Goal: Information Seeking & Learning: Learn about a topic

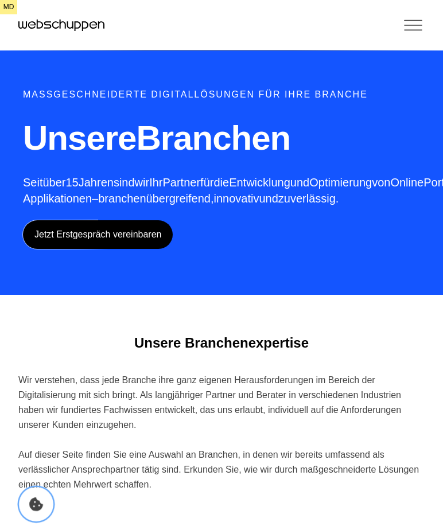
click at [38, 511] on icon "Cookie Icon" at bounding box center [36, 504] width 14 height 14
click at [408, 25] on icon "Toggle Menu" at bounding box center [412, 25] width 17 height 0
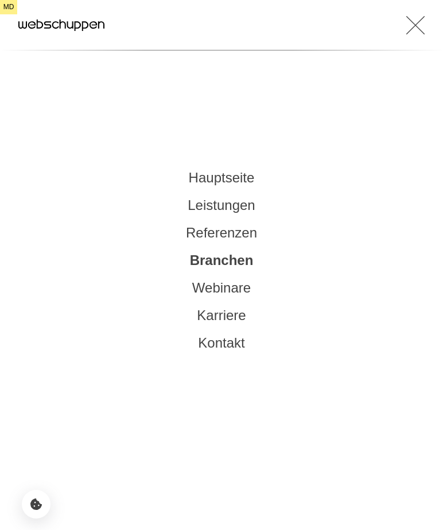
click at [220, 202] on link "Leistungen" at bounding box center [221, 204] width 67 height 15
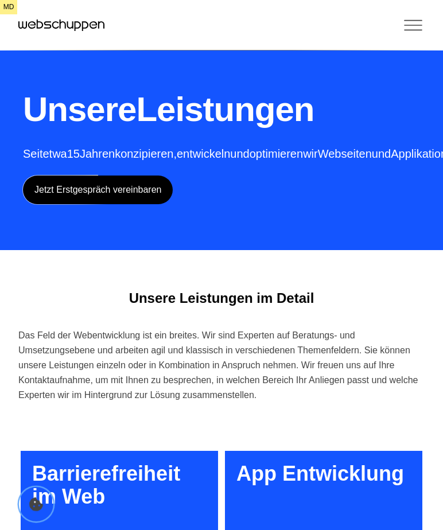
click at [30, 497] on icon "Cookie Icon" at bounding box center [36, 504] width 14 height 14
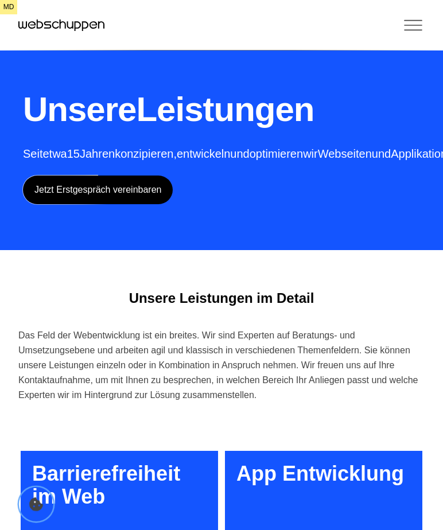
click at [38, 504] on icon "Cookie-Einstellungen öffnen" at bounding box center [36, 504] width 14 height 14
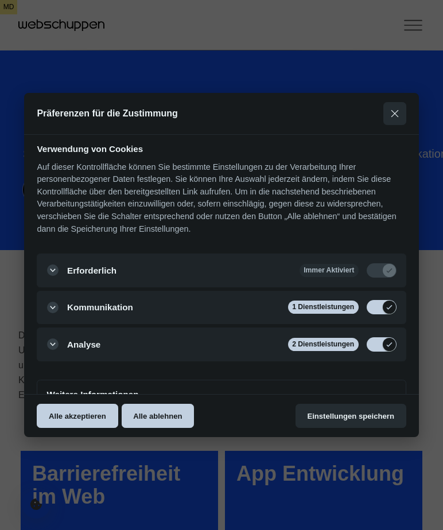
click at [94, 462] on div at bounding box center [221, 265] width 443 height 530
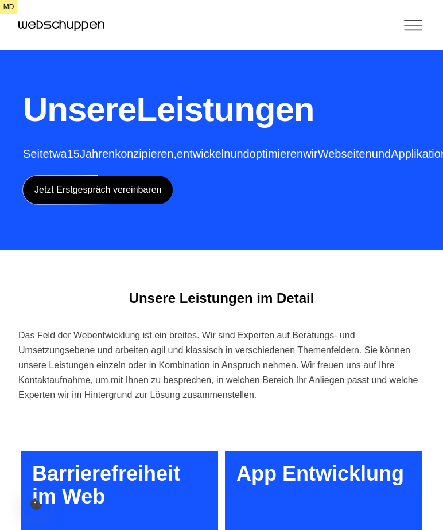
click at [416, 26] on icon "Toggle Menu" at bounding box center [413, 25] width 23 height 23
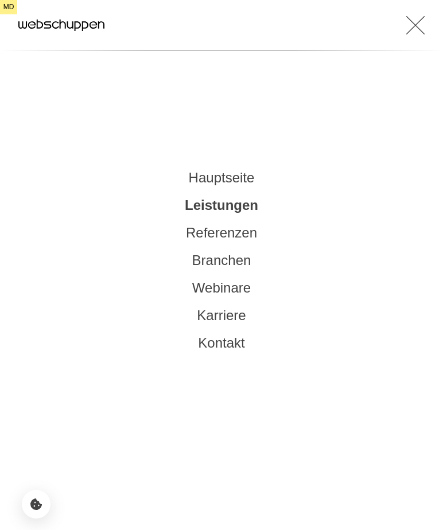
click at [209, 175] on link "Hauptseite" at bounding box center [222, 177] width 66 height 15
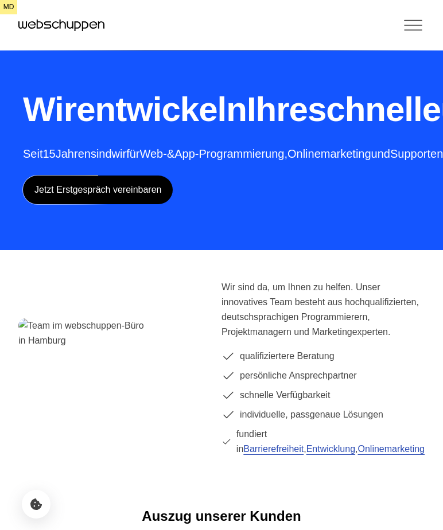
click at [414, 24] on icon "Toggle Menu" at bounding box center [413, 25] width 23 height 23
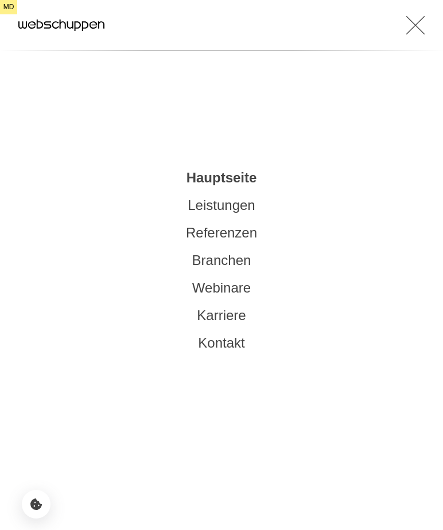
click at [219, 206] on link "Leistungen" at bounding box center [221, 204] width 67 height 15
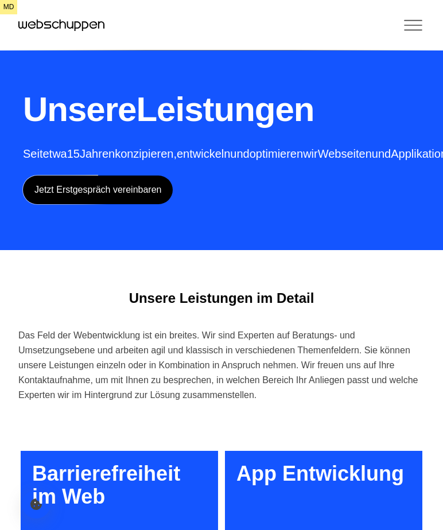
click at [409, 19] on icon "Toggle Menu" at bounding box center [413, 25] width 23 height 23
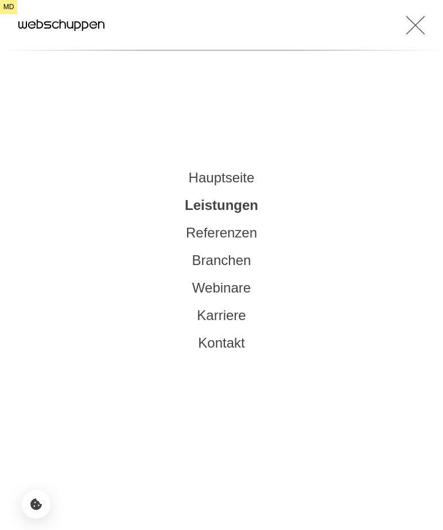
click at [213, 175] on link "Hauptseite" at bounding box center [222, 177] width 66 height 15
click at [216, 181] on link "Hauptseite" at bounding box center [222, 177] width 66 height 15
click at [216, 179] on link "Hauptseite" at bounding box center [222, 177] width 66 height 15
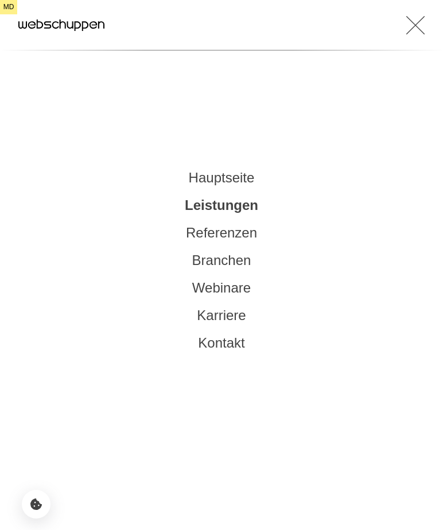
click at [216, 179] on link "Hauptseite" at bounding box center [222, 177] width 66 height 15
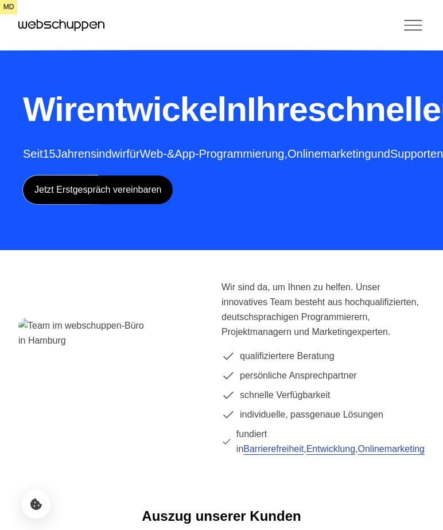
click at [408, 28] on icon "Toggle Menu" at bounding box center [413, 25] width 23 height 23
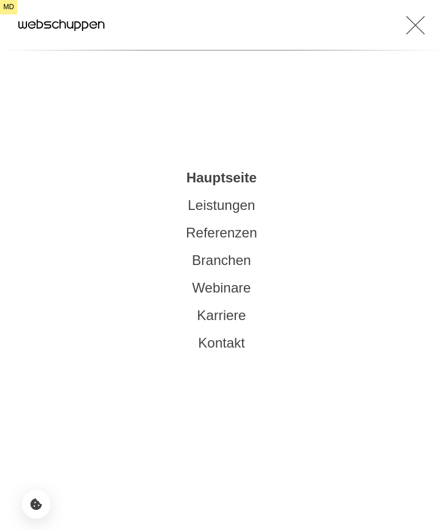
click at [215, 320] on link "Karriere" at bounding box center [221, 314] width 49 height 15
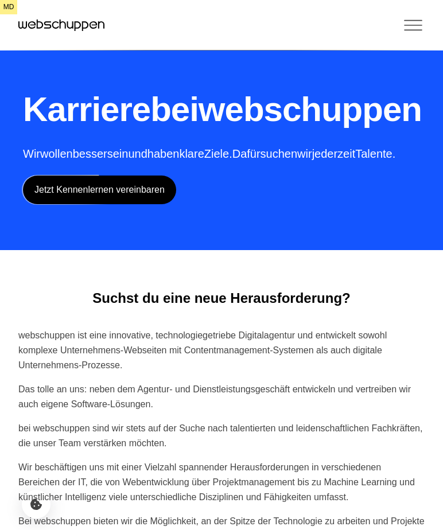
click at [411, 26] on icon "Toggle Menu" at bounding box center [413, 25] width 23 height 23
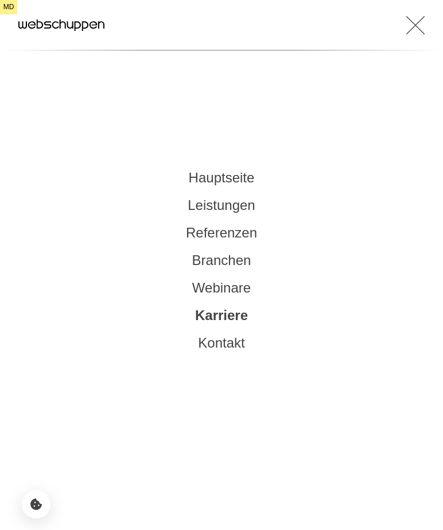
click at [210, 171] on link "Hauptseite" at bounding box center [222, 177] width 66 height 15
click at [213, 178] on link "Hauptseite" at bounding box center [222, 177] width 66 height 15
click at [215, 178] on link "Hauptseite" at bounding box center [222, 177] width 66 height 15
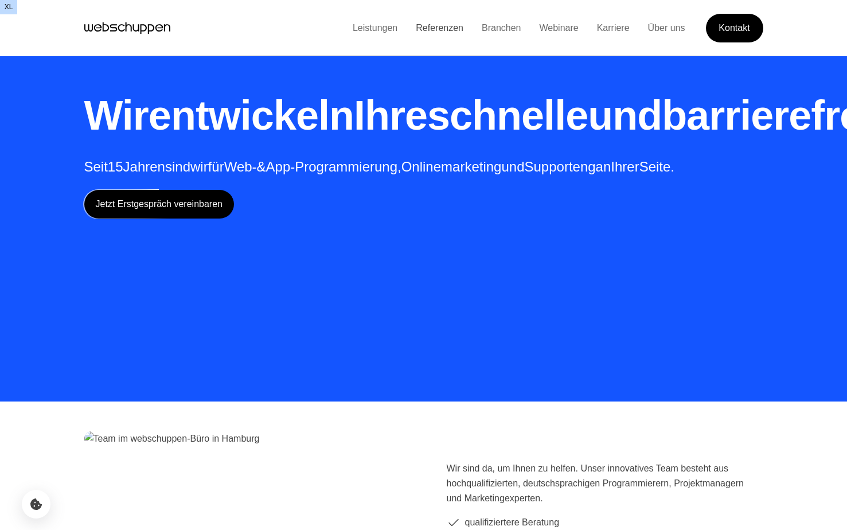
click at [431, 26] on link "Referenzen" at bounding box center [440, 28] width 66 height 10
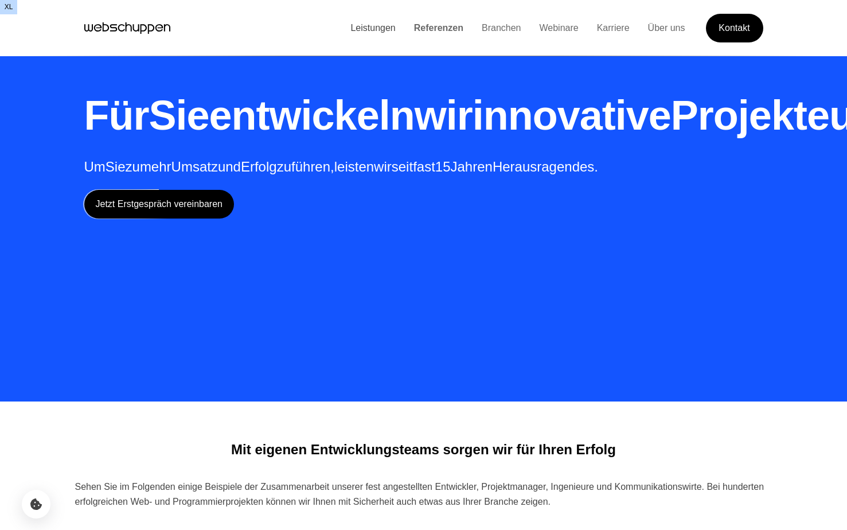
click at [369, 27] on link "Leistungen" at bounding box center [372, 28] width 63 height 10
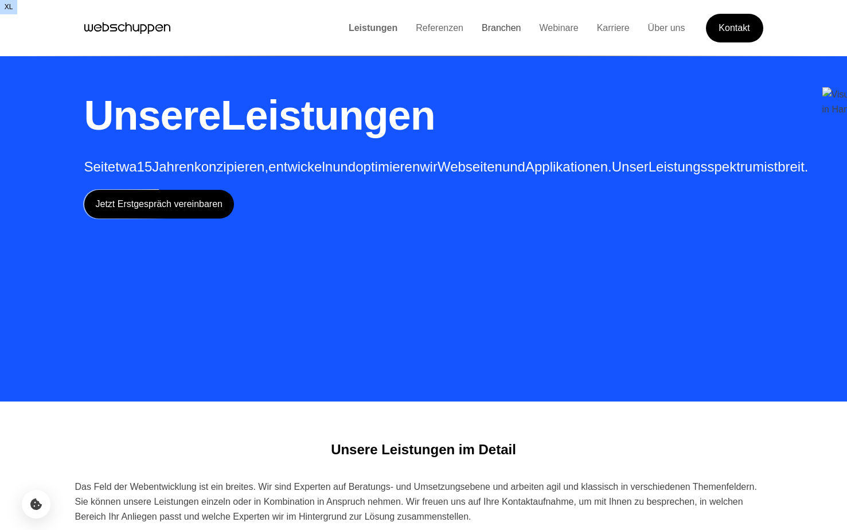
click at [504, 32] on link "Branchen" at bounding box center [502, 28] width 58 height 10
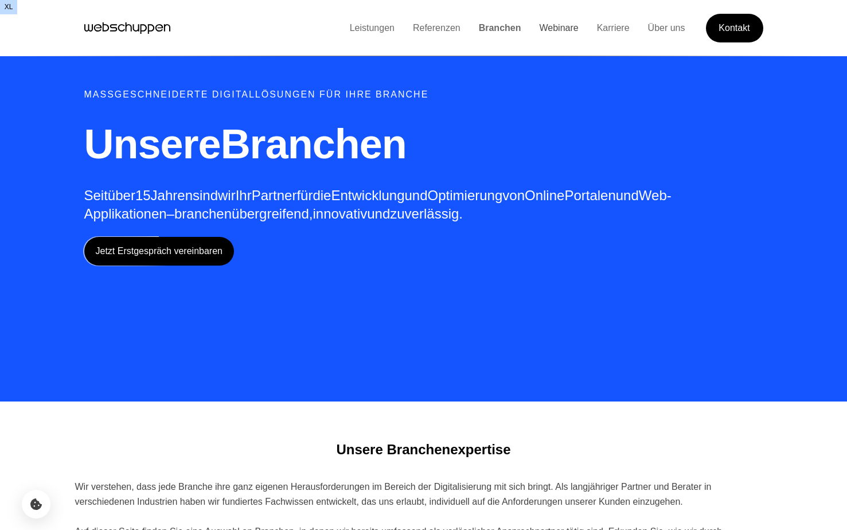
click at [571, 30] on link "Webinare" at bounding box center [558, 28] width 57 height 10
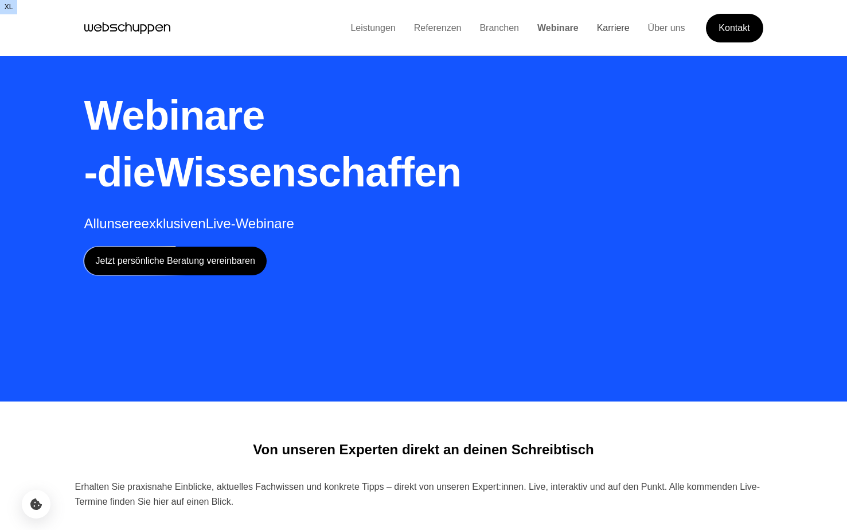
click at [603, 30] on link "Karriere" at bounding box center [613, 28] width 51 height 10
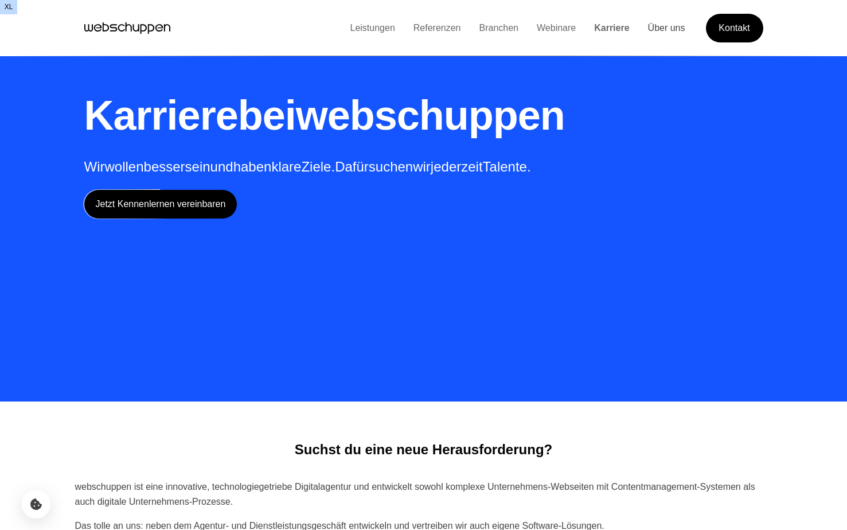
click at [660, 32] on link "Über uns" at bounding box center [667, 28] width 56 height 10
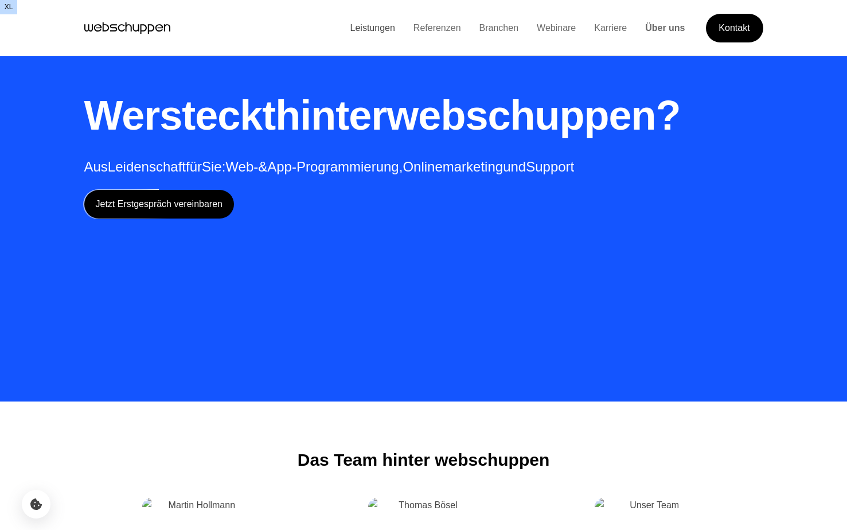
click at [363, 27] on link "Leistungen" at bounding box center [372, 28] width 63 height 10
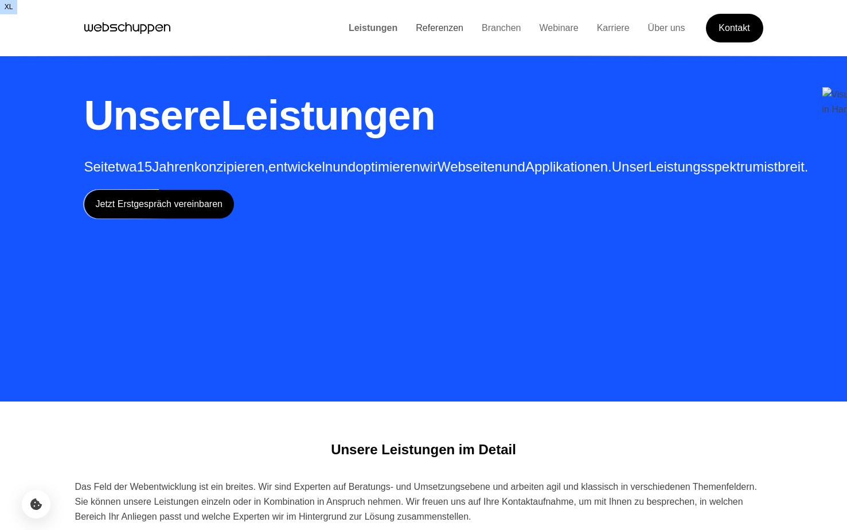
click at [423, 32] on link "Referenzen" at bounding box center [440, 28] width 66 height 10
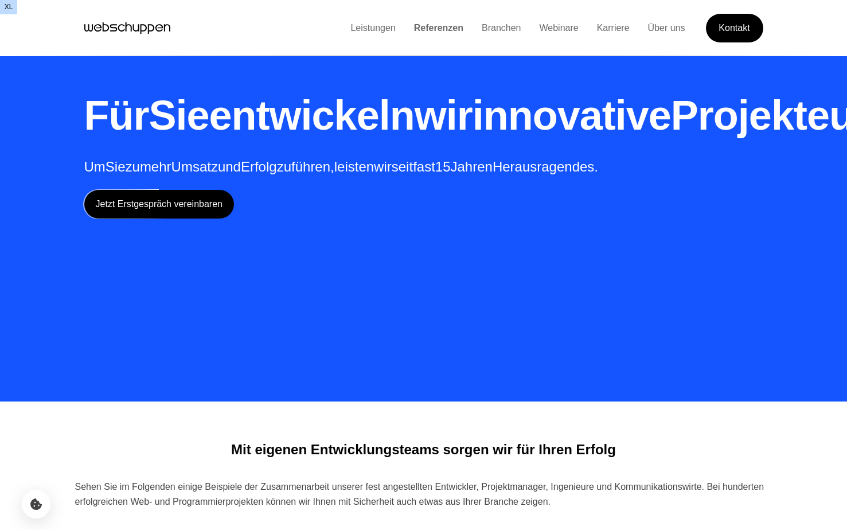
click at [115, 29] on icon "Hauptseite besuchen" at bounding box center [127, 28] width 86 height 17
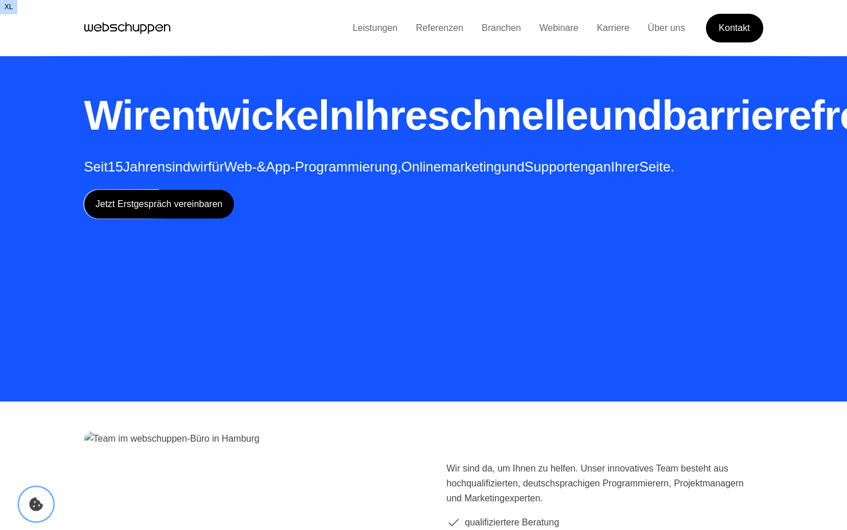
click at [34, 512] on button "Cookie Icon" at bounding box center [36, 504] width 34 height 34
click at [38, 496] on button "Cookie Icon" at bounding box center [36, 504] width 34 height 34
click at [429, 28] on link "Referenzen" at bounding box center [440, 28] width 66 height 10
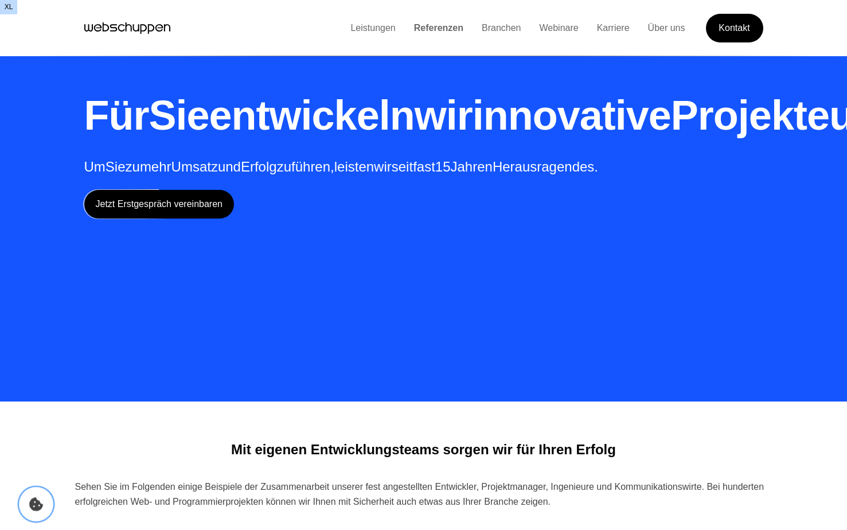
click at [41, 506] on icon "Cookie-Einstellungen öffnen" at bounding box center [36, 504] width 14 height 14
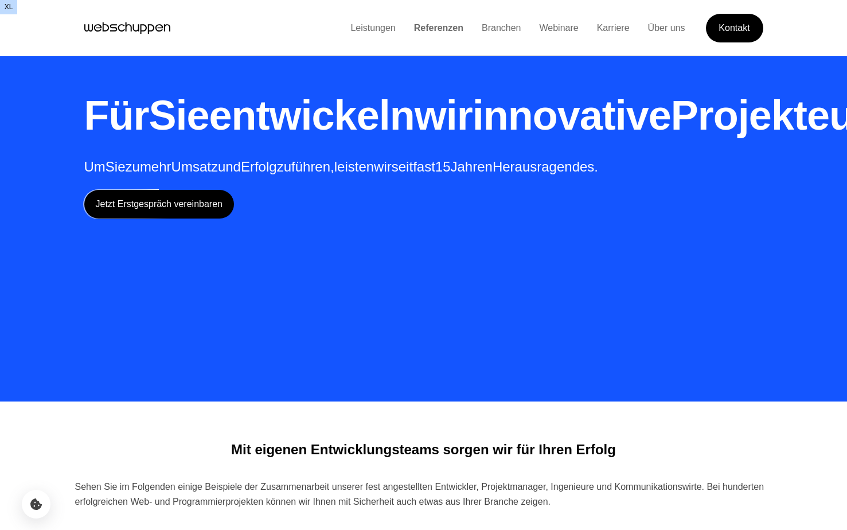
click at [172, 363] on div "Für Sie entwickeln wir innovative Projekte und Produkte Um Sie zu mehr Umsatz u…" at bounding box center [424, 201] width 734 height 402
click at [671, 138] on span "Projekte" at bounding box center [750, 115] width 158 height 46
click at [112, 30] on icon "Hauptseite besuchen" at bounding box center [113, 27] width 7 height 7
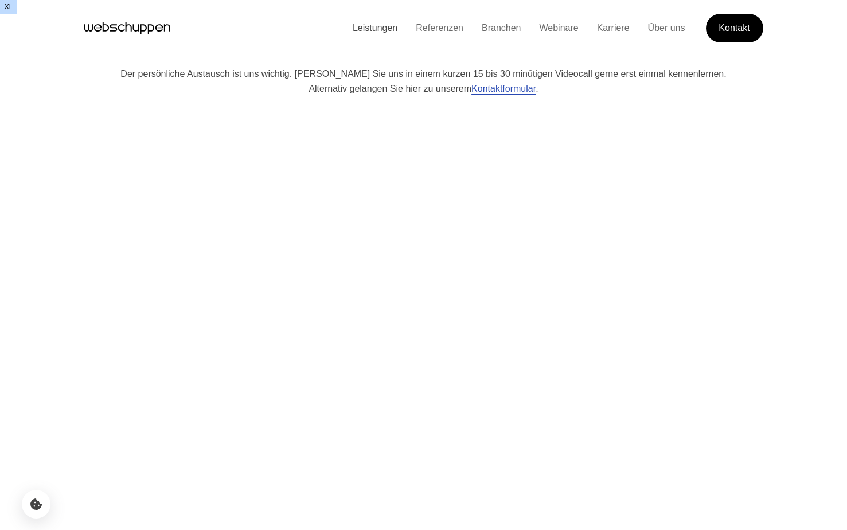
click at [367, 28] on link "Leistungen" at bounding box center [375, 28] width 63 height 10
click at [436, 27] on link "Referenzen" at bounding box center [440, 28] width 66 height 10
click at [31, 509] on icon "Cookie Icon" at bounding box center [36, 504] width 14 height 14
click at [30, 509] on icon "Cookie Icon" at bounding box center [36, 504] width 14 height 14
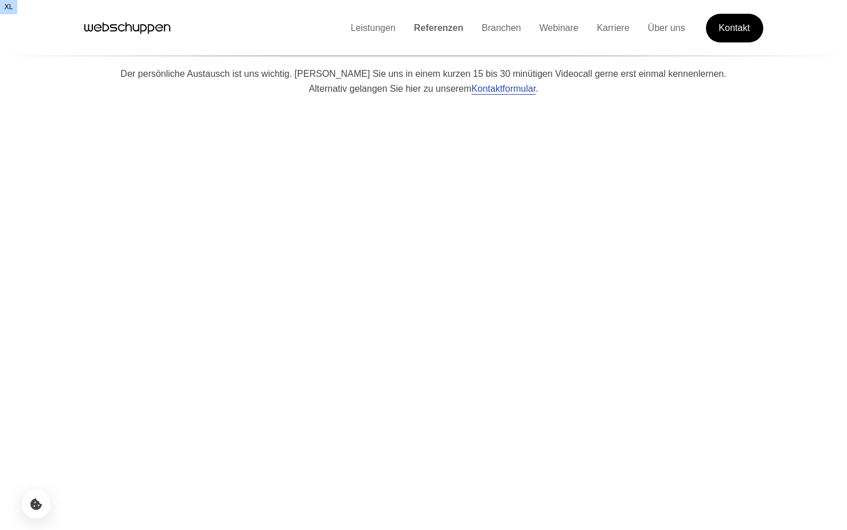
click at [109, 25] on icon "Hauptseite besuchen" at bounding box center [127, 28] width 86 height 17
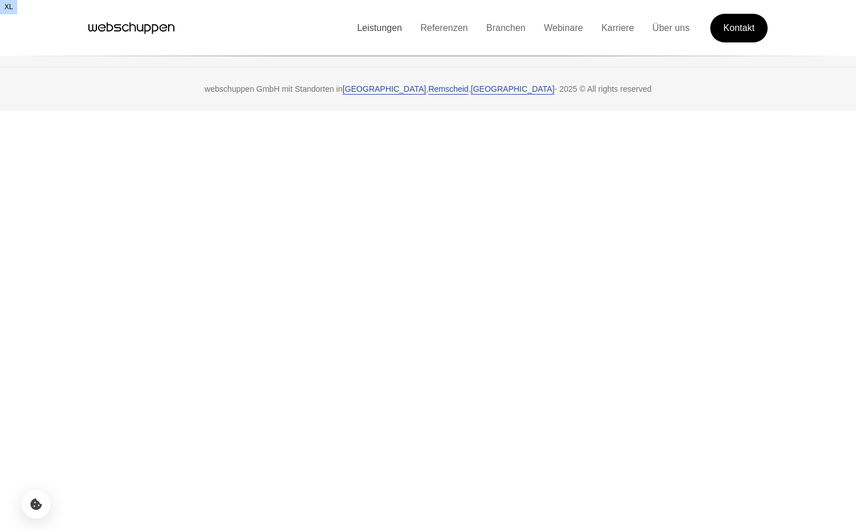
click at [368, 28] on link "Leistungen" at bounding box center [379, 28] width 63 height 10
click at [32, 504] on icon "Cookie-Einstellungen öffnen" at bounding box center [36, 504] width 14 height 14
click at [428, 28] on link "Referenzen" at bounding box center [444, 28] width 66 height 10
click at [37, 504] on icon "Cookie-Einstellungen öffnen" at bounding box center [36, 504] width 14 height 14
click at [153, 111] on html "Zum Inhalt springen all sm md lg xl 2xl Leistungen Referenzen Branchen Webinare…" at bounding box center [428, 55] width 856 height 111
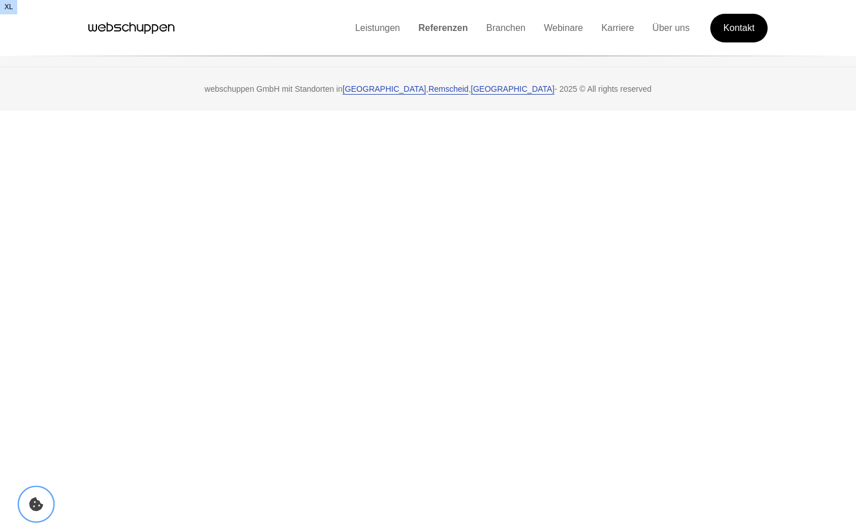
click at [37, 507] on icon "Cookie-Einstellungen öffnen" at bounding box center [36, 504] width 14 height 14
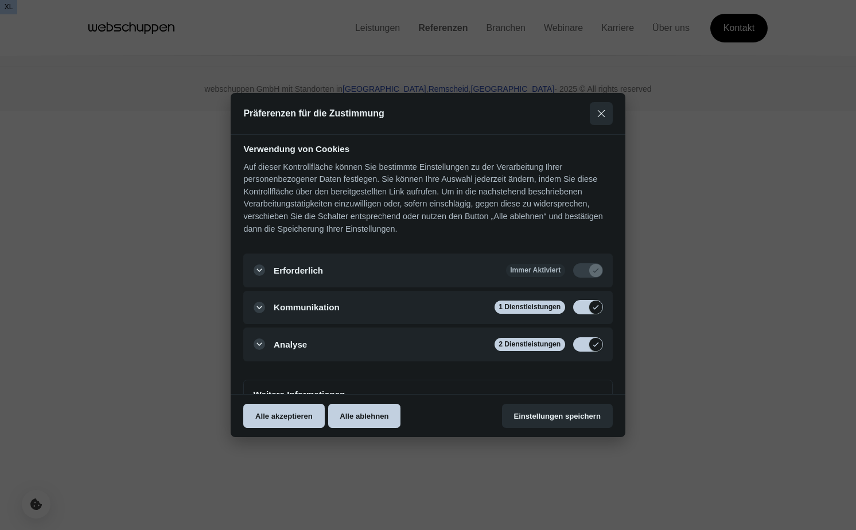
click at [138, 277] on div at bounding box center [428, 265] width 856 height 530
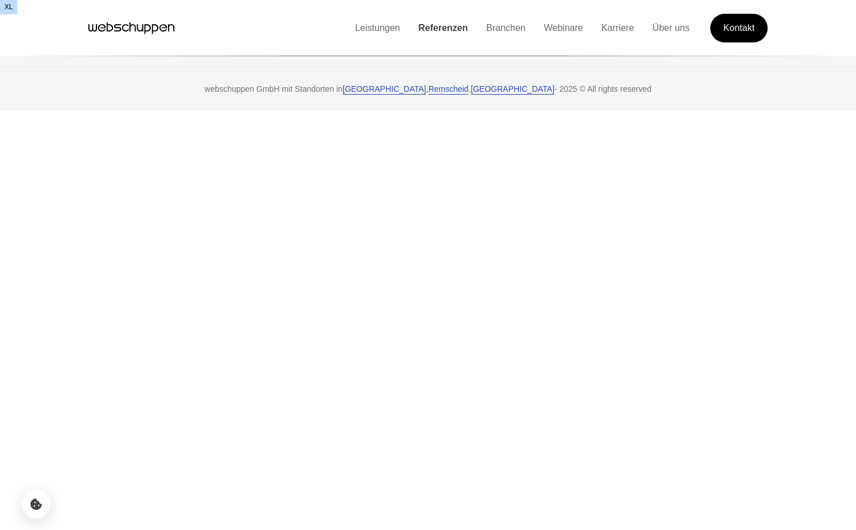
click at [423, 25] on link "Referenzen" at bounding box center [443, 28] width 68 height 10
click at [365, 30] on link "Leistungen" at bounding box center [377, 28] width 63 height 10
click at [368, 25] on link "Leistungen" at bounding box center [377, 28] width 67 height 10
click at [419, 32] on link "Referenzen" at bounding box center [444, 28] width 66 height 10
click at [38, 507] on icon "Cookie-Einstellungen öffnen" at bounding box center [36, 504] width 14 height 14
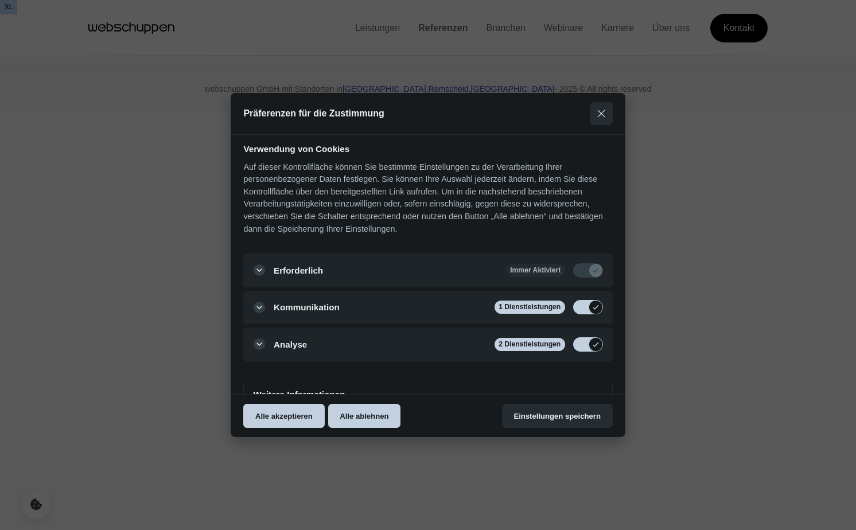
click at [80, 408] on div at bounding box center [428, 265] width 856 height 530
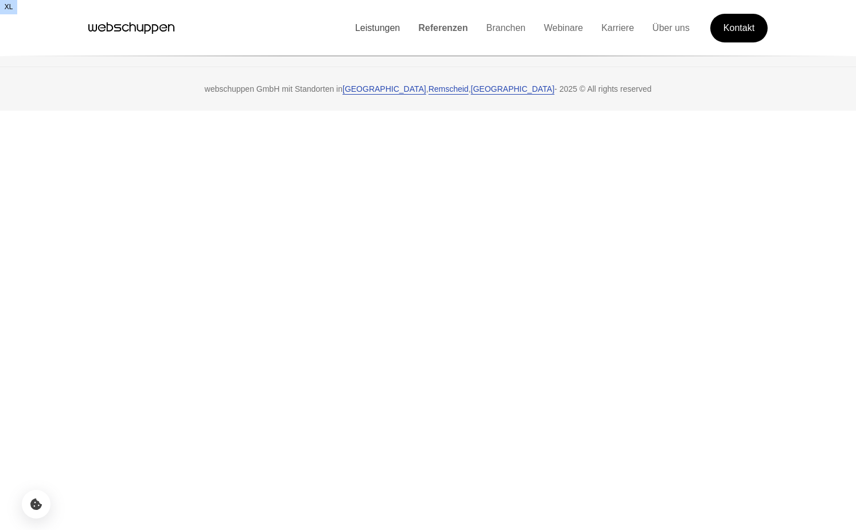
click at [351, 30] on link "Leistungen" at bounding box center [377, 28] width 63 height 10
click at [35, 498] on icon "Cookie-Einstellungen öffnen" at bounding box center [36, 504] width 14 height 14
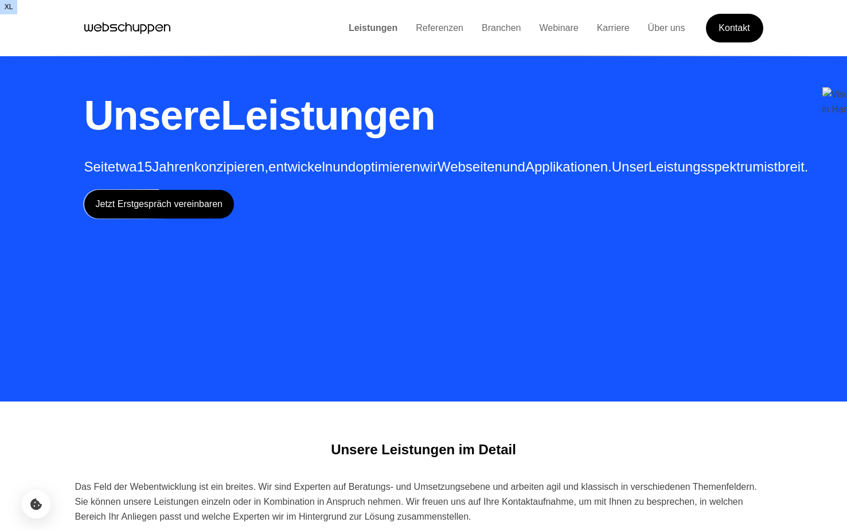
click at [307, 170] on span "entwickeln" at bounding box center [300, 166] width 64 height 15
click at [413, 122] on span "Leistungen" at bounding box center [328, 115] width 215 height 46
click at [376, 139] on h1 "Unsere Leistungen" at bounding box center [446, 115] width 725 height 57
click at [361, 25] on link "Leistungen" at bounding box center [373, 28] width 67 height 10
click at [437, 33] on link "Referenzen" at bounding box center [440, 28] width 66 height 10
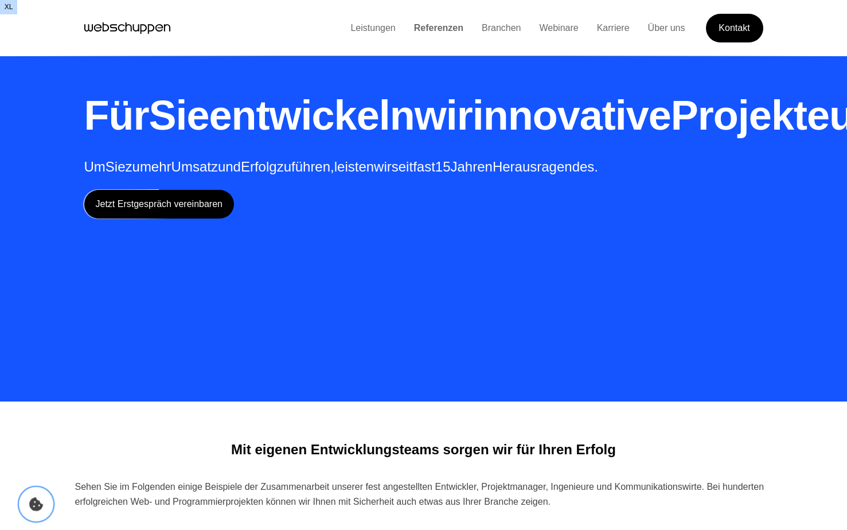
click at [44, 505] on button "Cookie Icon" at bounding box center [36, 504] width 34 height 34
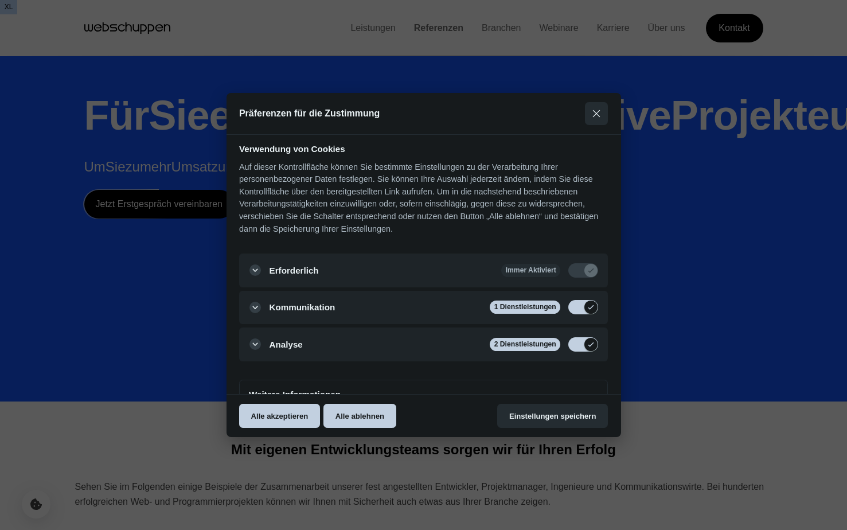
click at [44, 505] on div at bounding box center [423, 265] width 847 height 530
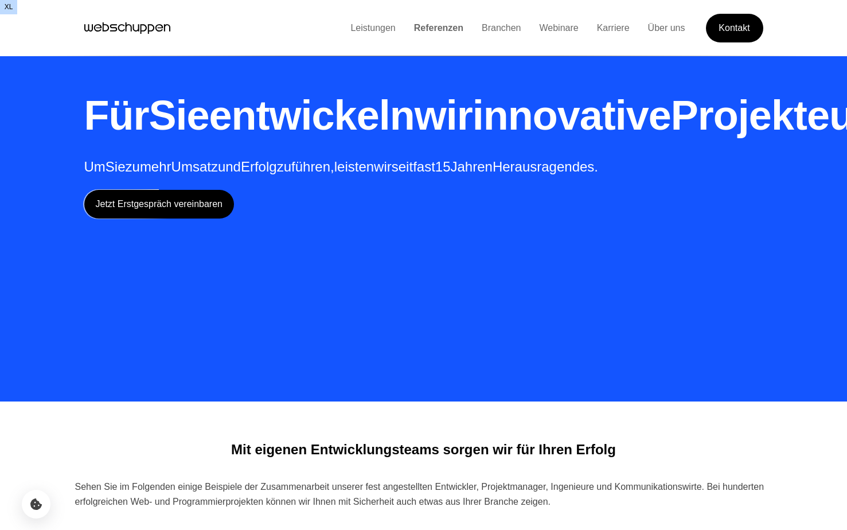
click at [360, 22] on li "Leistungen" at bounding box center [372, 28] width 63 height 15
click at [360, 32] on link "Leistungen" at bounding box center [372, 28] width 63 height 10
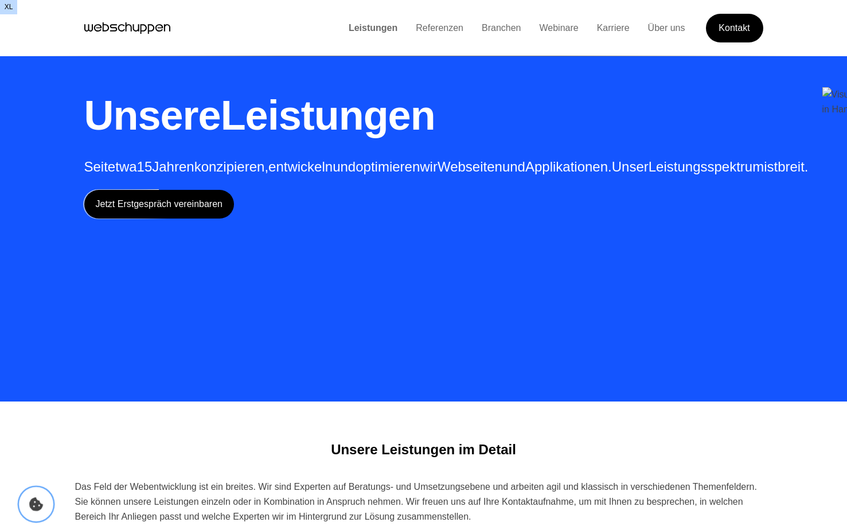
click at [35, 501] on icon "Cookie-Einstellungen öffnen" at bounding box center [36, 504] width 14 height 14
click at [36, 501] on icon "Cookie-Einstellungen öffnen" at bounding box center [36, 504] width 14 height 14
click at [435, 32] on link "Referenzen" at bounding box center [440, 28] width 66 height 10
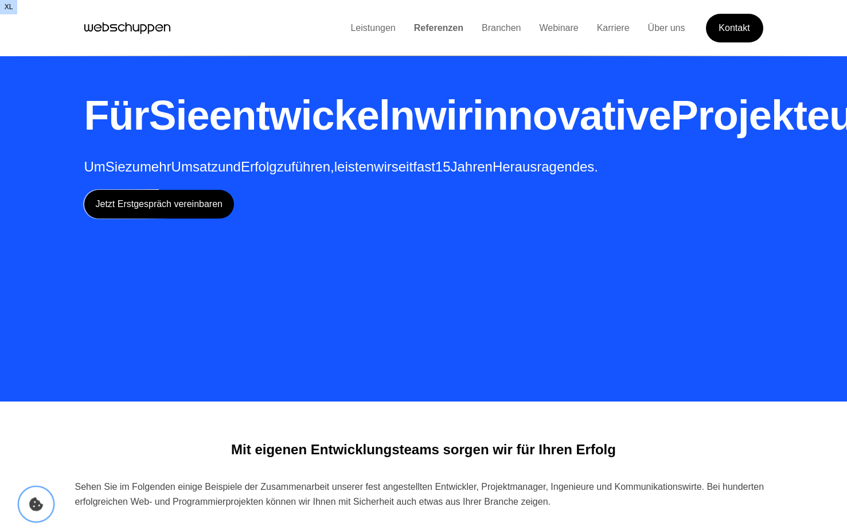
click at [36, 500] on icon "Cookie-Einstellungen öffnen" at bounding box center [36, 504] width 14 height 14
click at [122, 415] on section "Mit eigenen Entwicklungsteams sorgen wir für Ihren Erfolg Sehen Sie im Folgende…" at bounding box center [424, 471] width 734 height 117
click at [490, 28] on link "Branchen" at bounding box center [502, 28] width 58 height 10
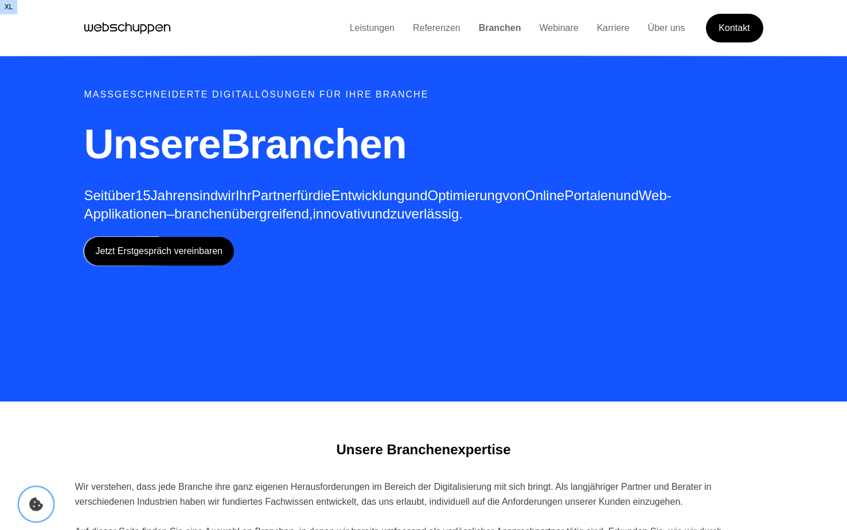
click at [36, 509] on icon "Cookie-Einstellungen öffnen" at bounding box center [36, 504] width 14 height 14
click at [109, 32] on icon "Hauptseite besuchen" at bounding box center [127, 28] width 86 height 17
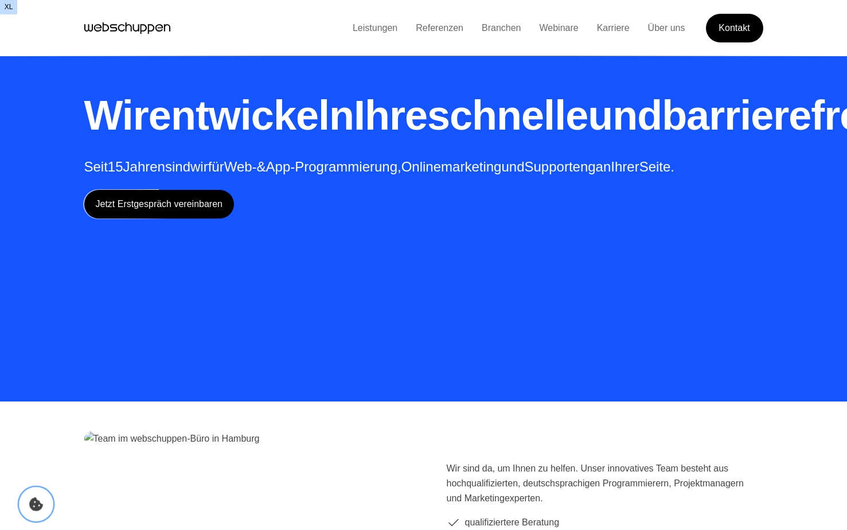
click at [37, 503] on icon "Cookie-Einstellungen öffnen" at bounding box center [36, 504] width 14 height 14
click at [82, 417] on section "Wir sind da, um Ihnen zu helfen. Unser innovatives Team besteht aus hochqualifi…" at bounding box center [424, 537] width 734 height 248
click at [355, 31] on link "Leistungen" at bounding box center [375, 28] width 63 height 10
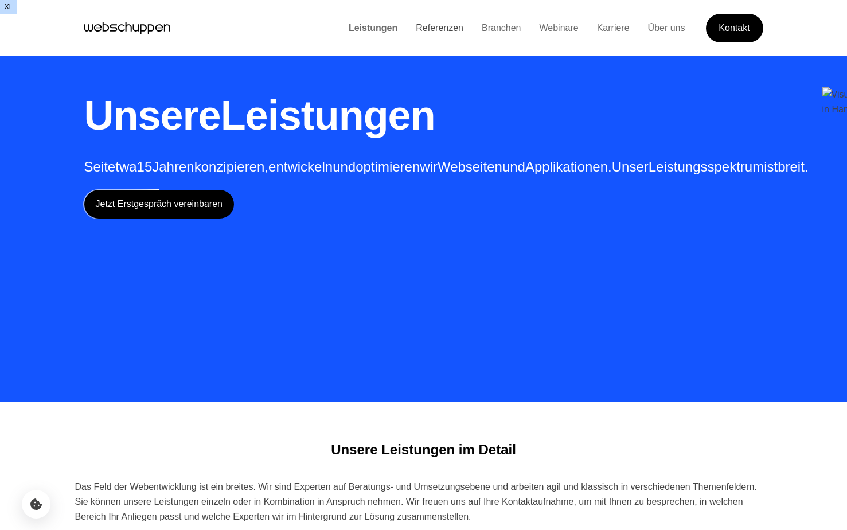
click at [433, 25] on link "Referenzen" at bounding box center [440, 28] width 66 height 10
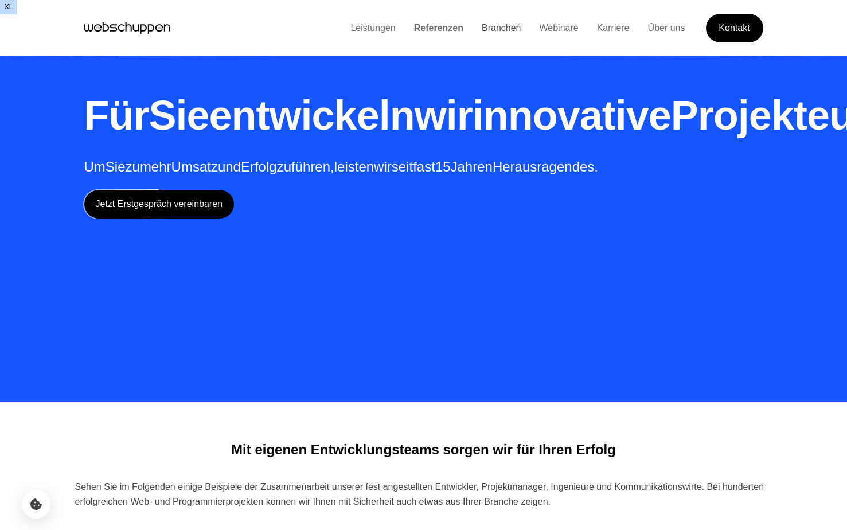
click at [486, 25] on link "Branchen" at bounding box center [502, 28] width 58 height 10
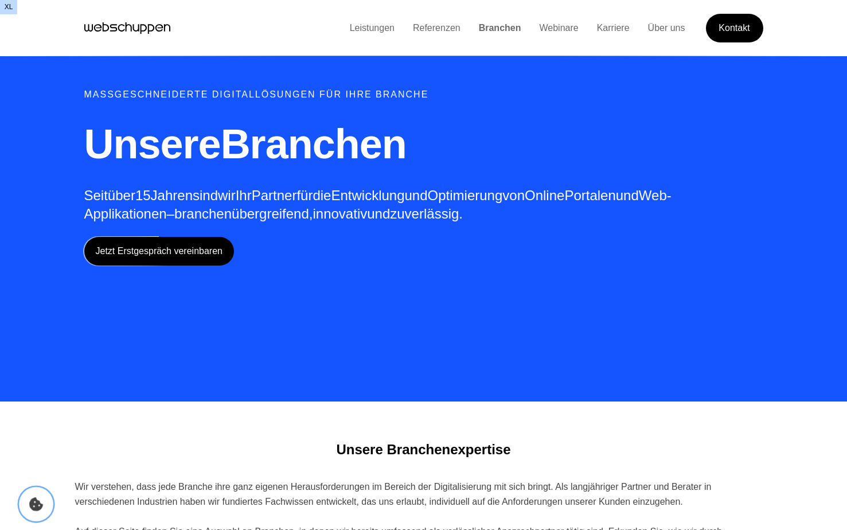
click at [37, 501] on icon "Cookie-Einstellungen öffnen" at bounding box center [36, 504] width 14 height 14
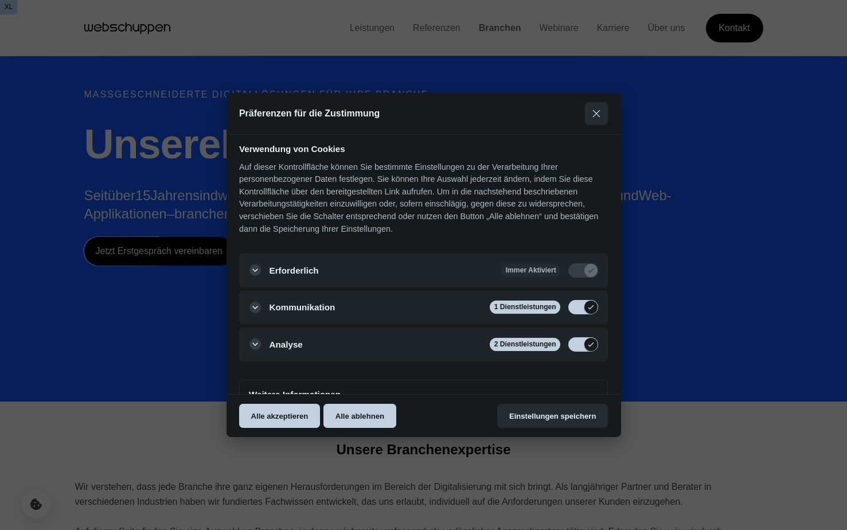
click at [62, 451] on div at bounding box center [423, 265] width 847 height 530
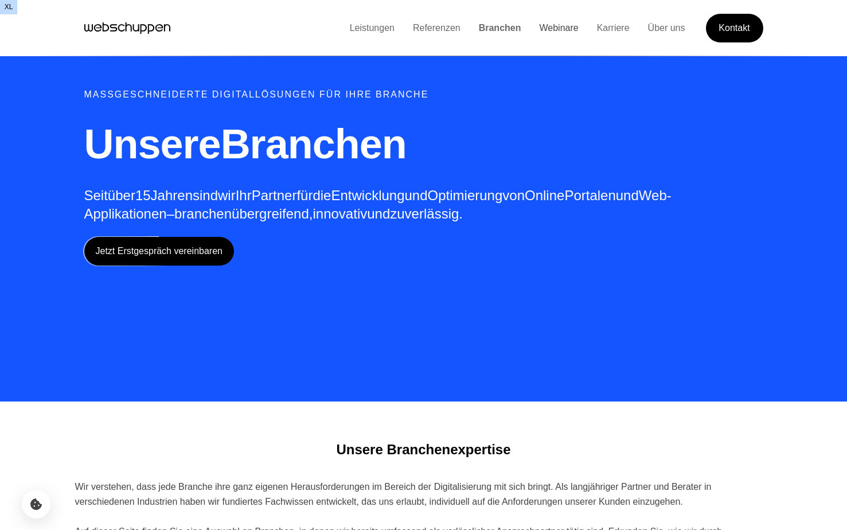
click at [547, 30] on link "Webinare" at bounding box center [558, 28] width 57 height 10
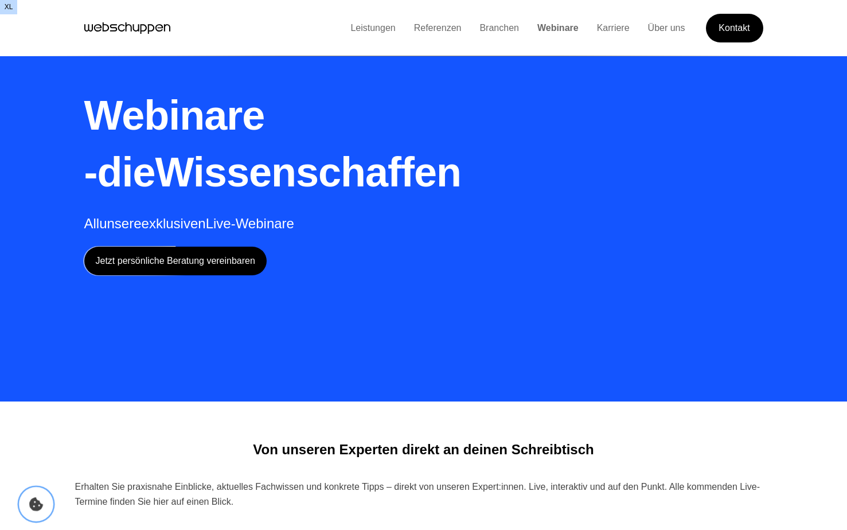
click at [38, 513] on button "Cookie Icon" at bounding box center [36, 504] width 34 height 34
click at [90, 434] on section "Von unseren Experten direkt an deinen Schreibtisch Erhalten Sie praxisnahe Einb…" at bounding box center [424, 471] width 734 height 117
click at [35, 512] on button "Cookie Icon" at bounding box center [36, 504] width 34 height 34
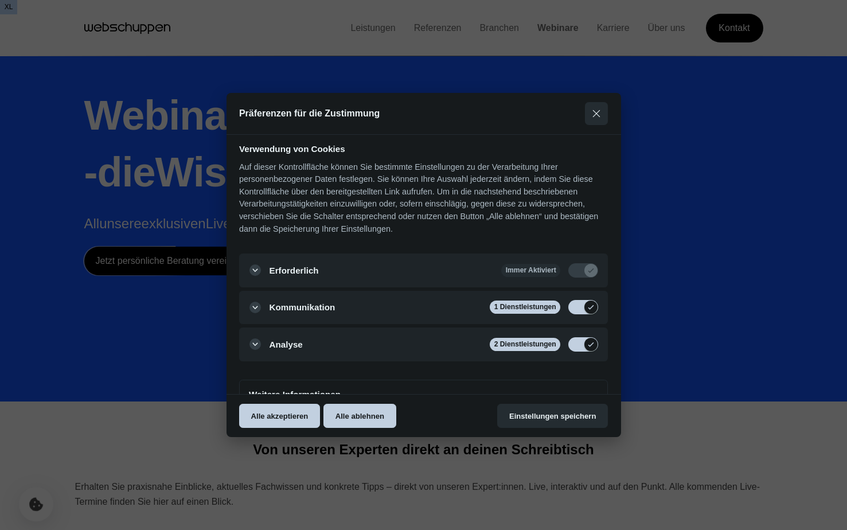
click at [35, 512] on div at bounding box center [423, 265] width 847 height 530
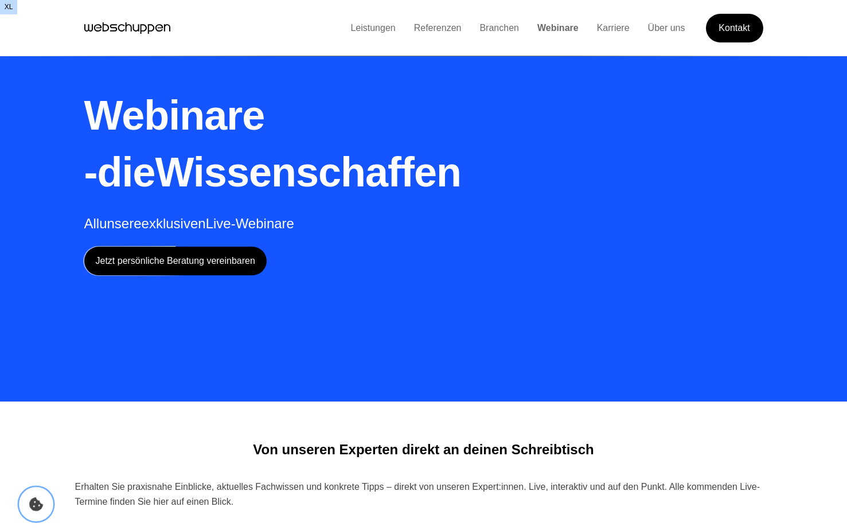
click at [35, 512] on button "Cookie Icon" at bounding box center [36, 504] width 34 height 34
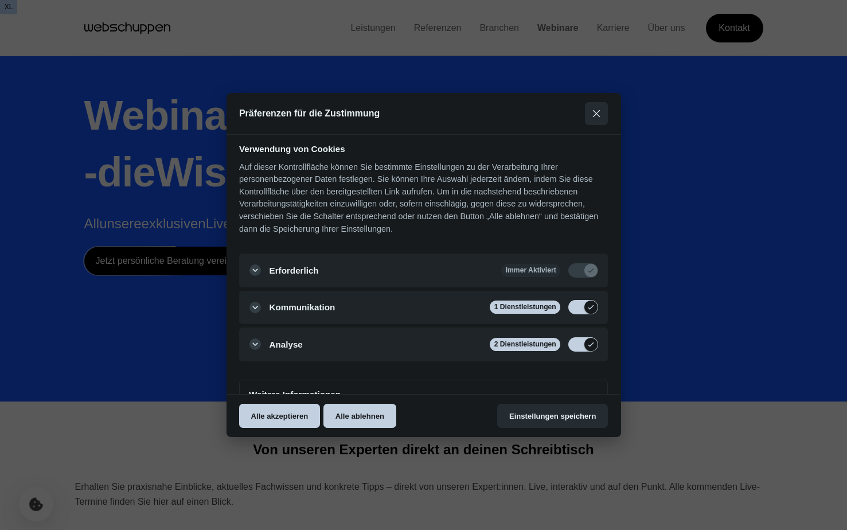
click at [35, 512] on div at bounding box center [423, 265] width 847 height 530
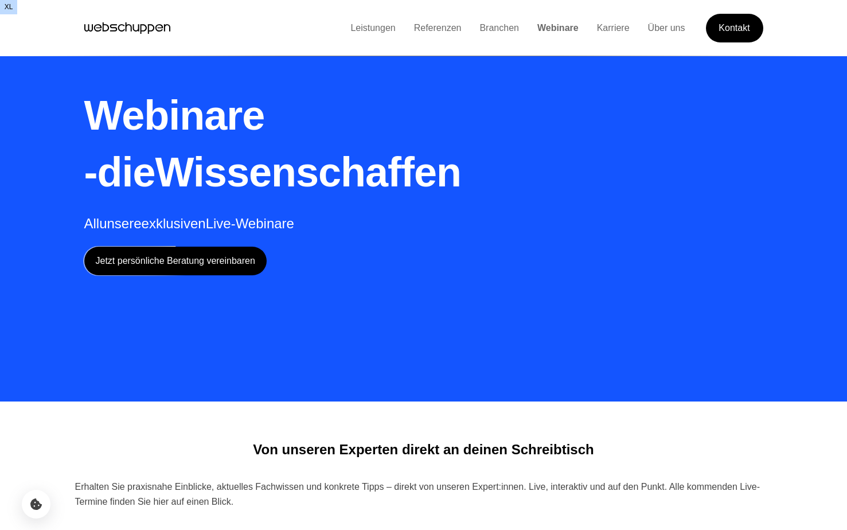
click at [61, 444] on div "Von unseren Experten direkt an deinen Schreibtisch Erhalten Sie praxisnahe Einb…" at bounding box center [424, 475] width 734 height 69
click at [38, 504] on icon "Cookie-Einstellungen öffnen" at bounding box center [36, 504] width 14 height 14
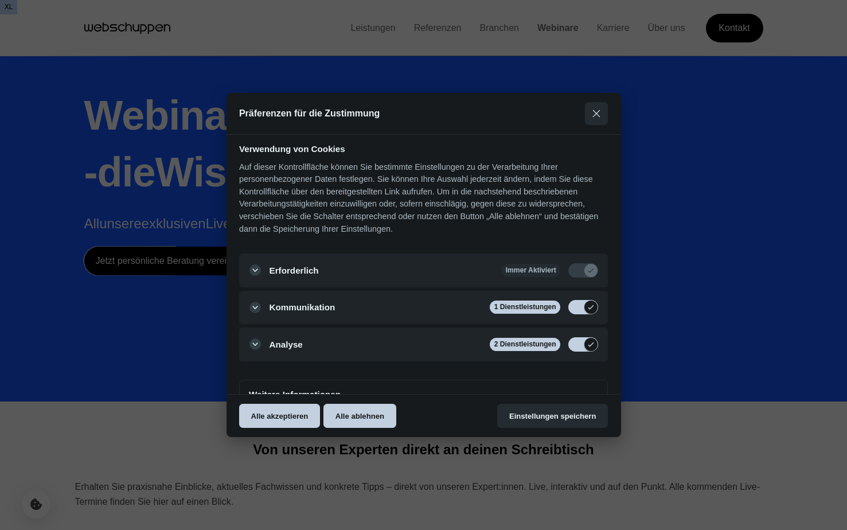
click at [73, 447] on div at bounding box center [423, 265] width 847 height 530
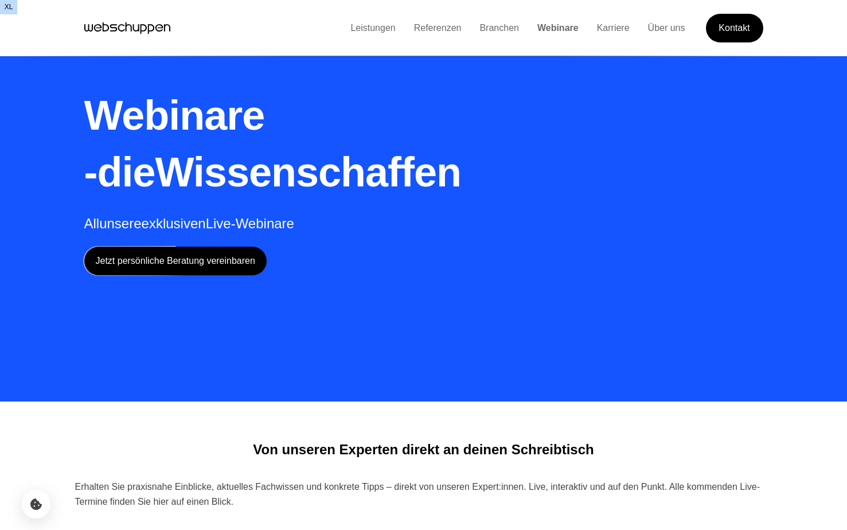
click at [141, 32] on icon "Hauptseite besuchen" at bounding box center [127, 28] width 86 height 17
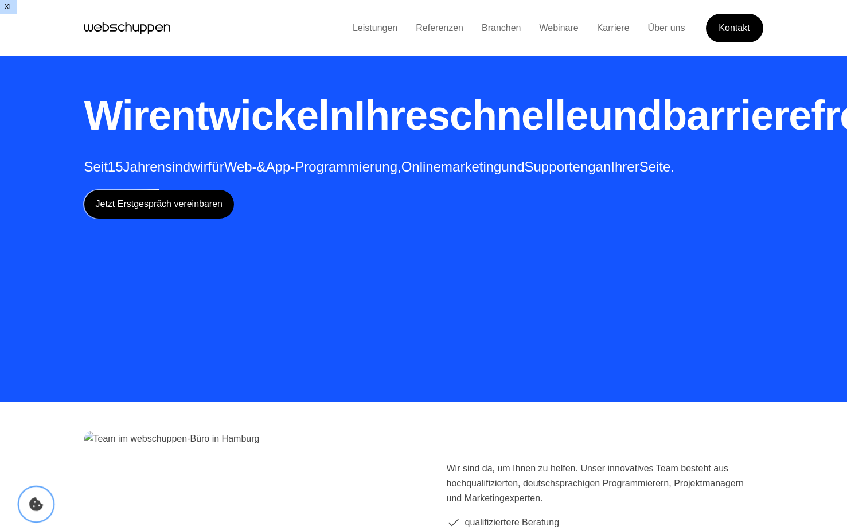
click at [39, 503] on icon "Cookie-Einstellungen öffnen" at bounding box center [36, 504] width 14 height 14
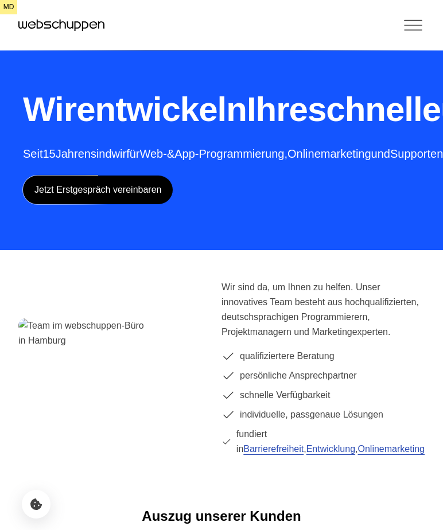
click at [94, 204] on span "Jetzt Erstgespräch vereinbaren" at bounding box center [98, 190] width 150 height 29
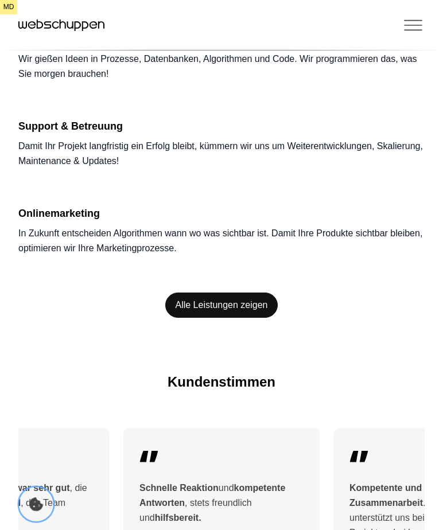
click at [26, 507] on button "Cookie Icon" at bounding box center [36, 504] width 34 height 34
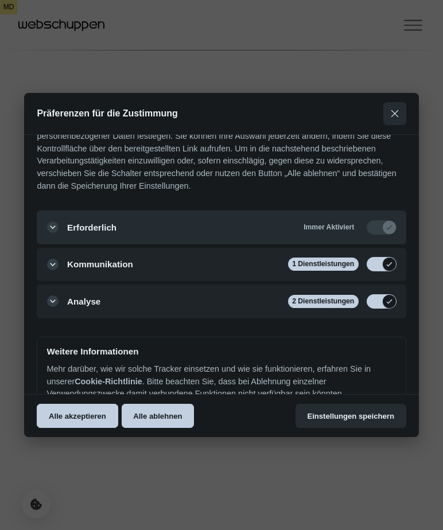
scroll to position [73, 0]
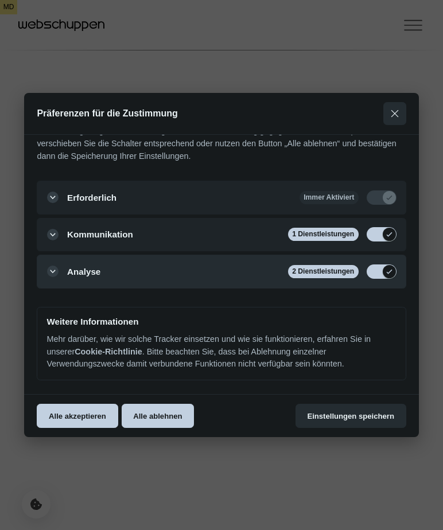
click at [48, 273] on button "Analyse 2 Dienstleistungen" at bounding box center [221, 271] width 369 height 33
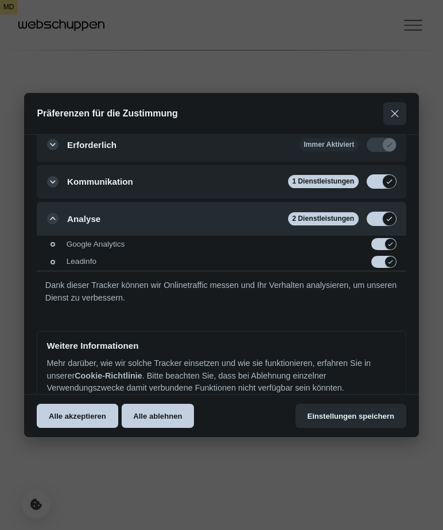
click at [52, 219] on button "Analyse 2 Dienstleistungen" at bounding box center [221, 218] width 369 height 33
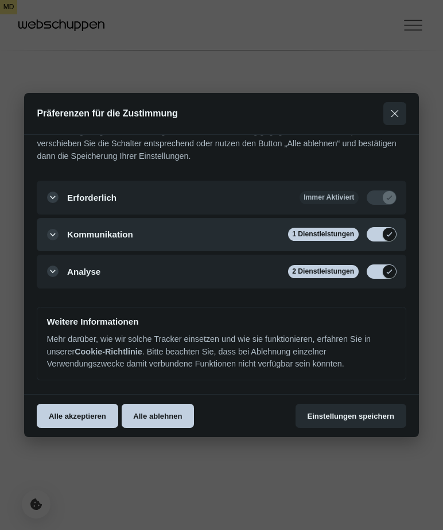
click at [54, 229] on button "Kommunikation 1 Dienstleistungen" at bounding box center [221, 234] width 369 height 33
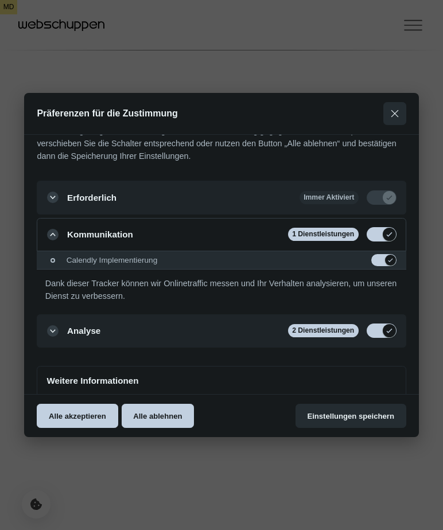
click at [52, 260] on div at bounding box center [52, 260] width 5 height 5
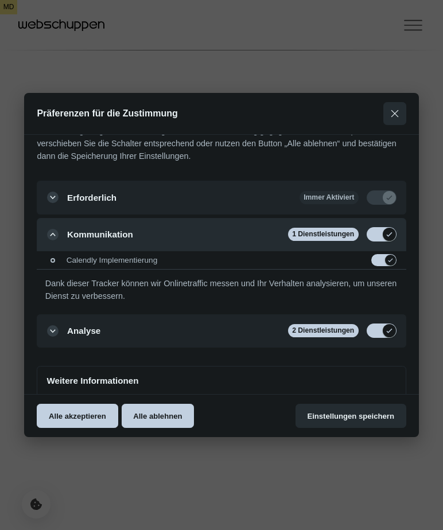
click at [52, 234] on button "Kommunikation 1 Dienstleistungen" at bounding box center [221, 234] width 369 height 33
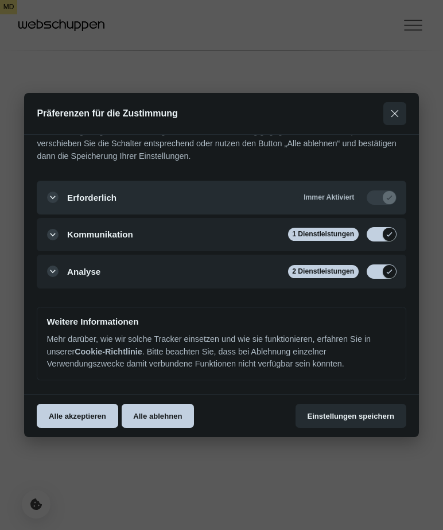
click at [52, 196] on button "Erforderlich Immer Aktiviert" at bounding box center [221, 197] width 369 height 33
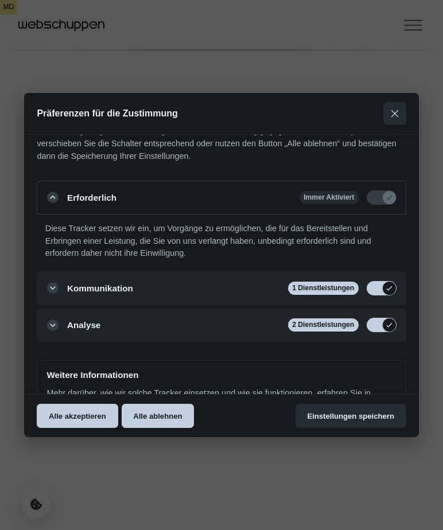
click at [57, 236] on p "Diese Tracker setzen wir ein, um Vorgänge zu ermöglichen, die für das Bereitste…" at bounding box center [221, 242] width 369 height 54
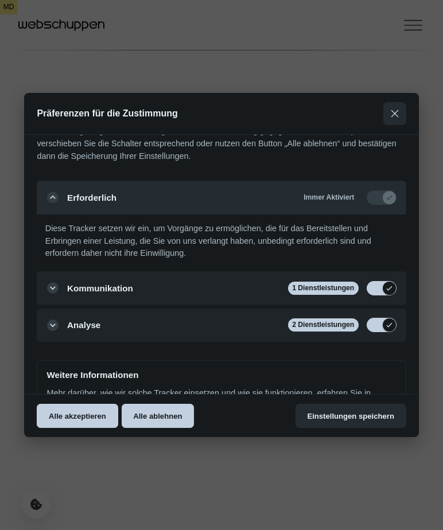
click at [66, 193] on button "Erforderlich Immer Aktiviert" at bounding box center [221, 197] width 369 height 33
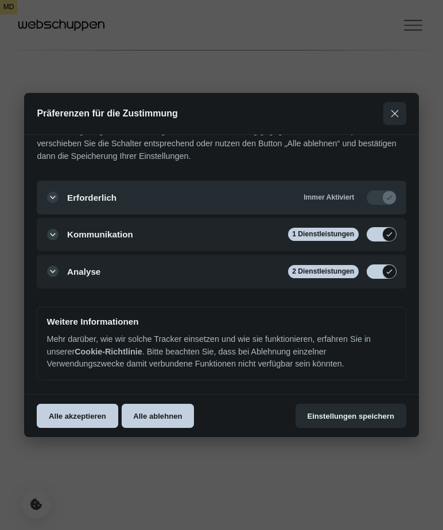
click at [71, 200] on button "Erforderlich Immer Aktiviert" at bounding box center [221, 197] width 369 height 33
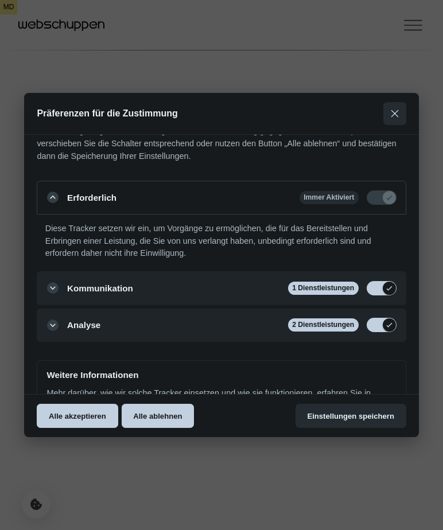
click at [65, 235] on p "Diese Tracker setzen wir ein, um Vorgänge zu ermöglichen, die für das Bereitste…" at bounding box center [221, 242] width 369 height 54
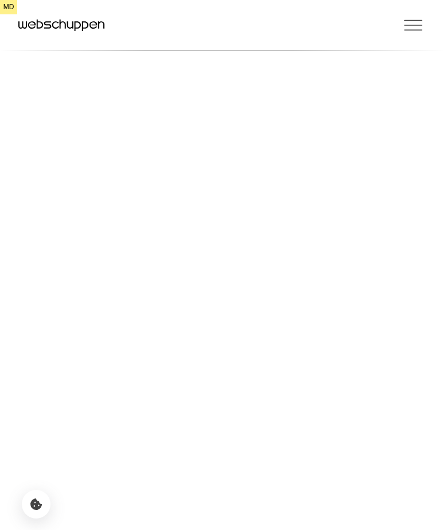
scroll to position [2957, 0]
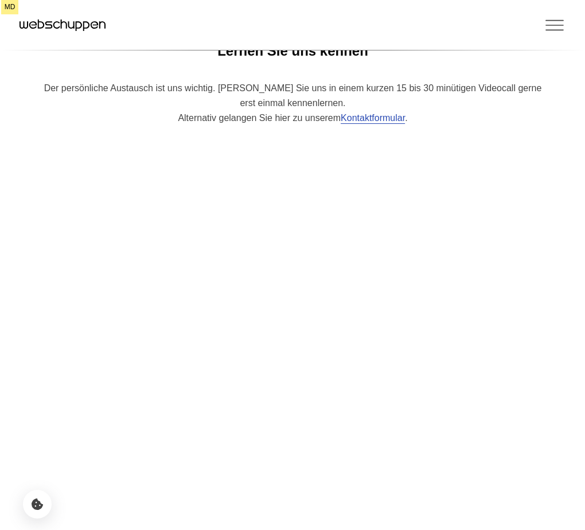
scroll to position [2694, 0]
click at [0, 0] on link "Leistungen" at bounding box center [0, 0] width 0 height 0
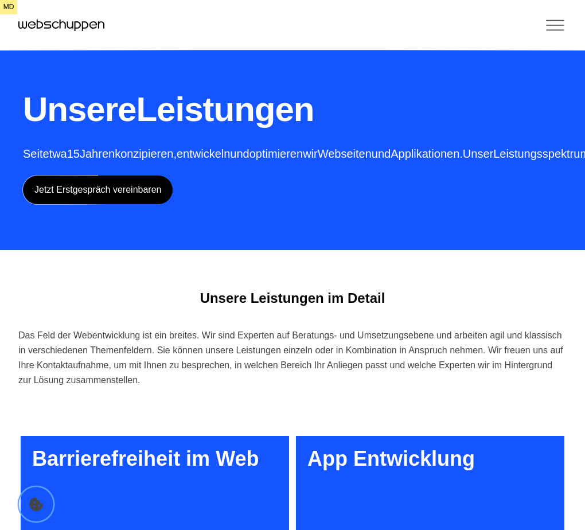
click at [42, 502] on button "Cookie Icon" at bounding box center [36, 504] width 34 height 34
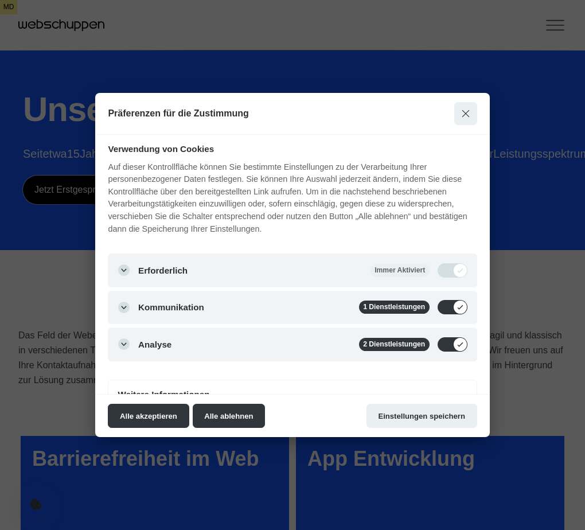
click at [85, 493] on div at bounding box center [292, 265] width 585 height 530
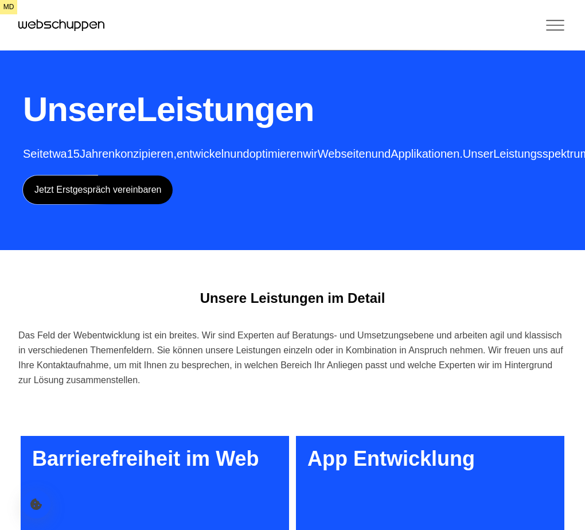
click at [0, 0] on link "Referenzen" at bounding box center [0, 0] width 0 height 0
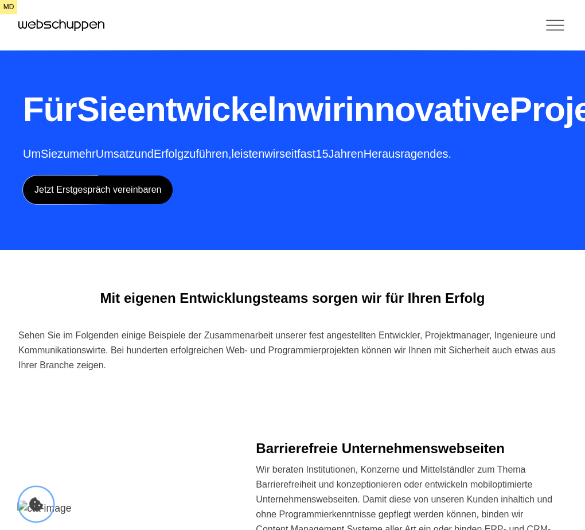
click at [33, 508] on icon "Cookie-Einstellungen öffnen" at bounding box center [36, 504] width 14 height 14
click at [0, 0] on link "Leistungen" at bounding box center [0, 0] width 0 height 0
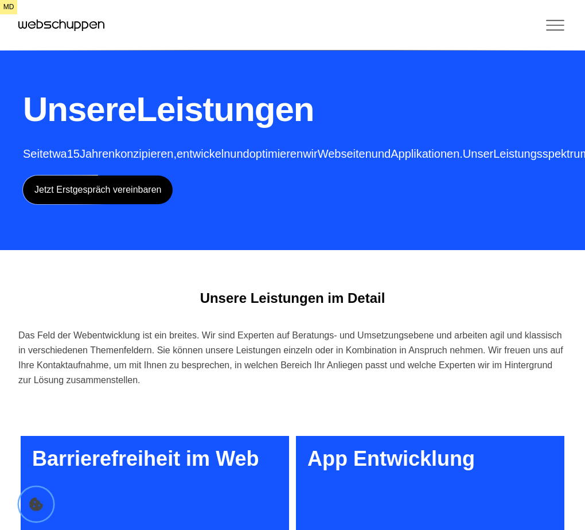
click at [32, 503] on icon "Cookie-Einstellungen öffnen" at bounding box center [36, 504] width 14 height 14
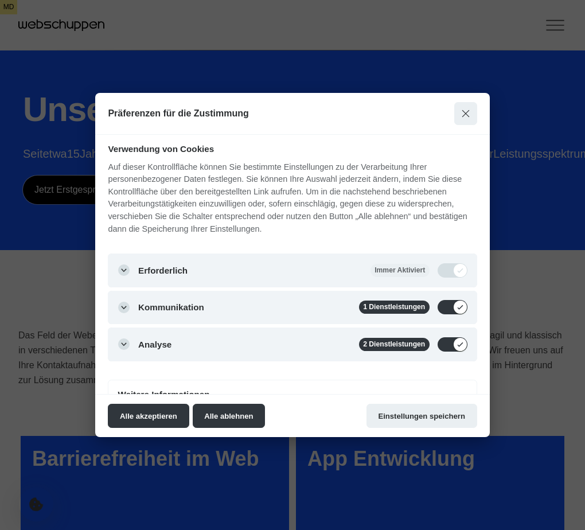
click at [32, 503] on div at bounding box center [292, 265] width 585 height 530
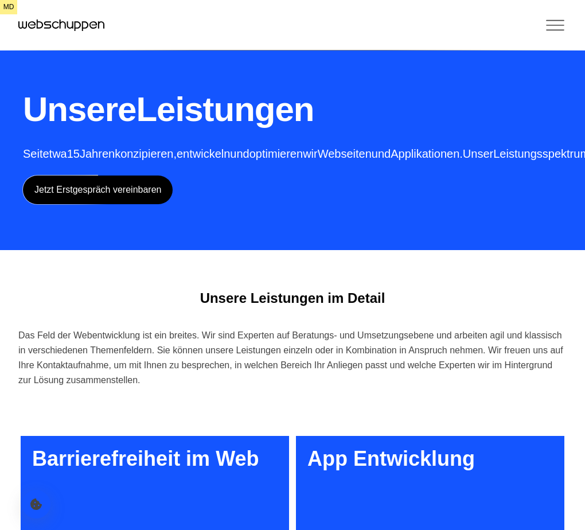
click at [0, 0] on link "Branchen" at bounding box center [0, 0] width 0 height 0
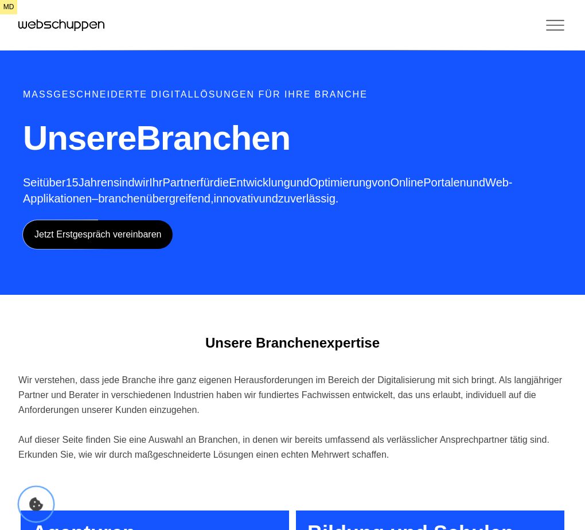
click at [42, 506] on icon "Cookie-Einstellungen öffnen" at bounding box center [36, 504] width 14 height 14
click at [33, 507] on icon "Cookie-Einstellungen öffnen" at bounding box center [36, 504] width 14 height 14
click at [34, 513] on button "Cookie Icon" at bounding box center [36, 504] width 34 height 34
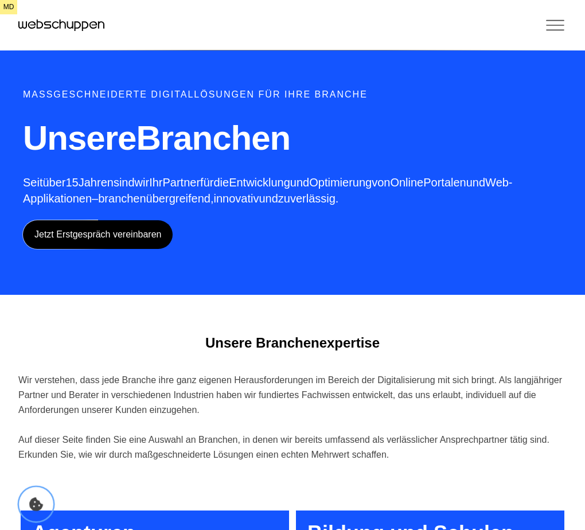
click at [34, 513] on button "Cookie Icon" at bounding box center [36, 504] width 34 height 34
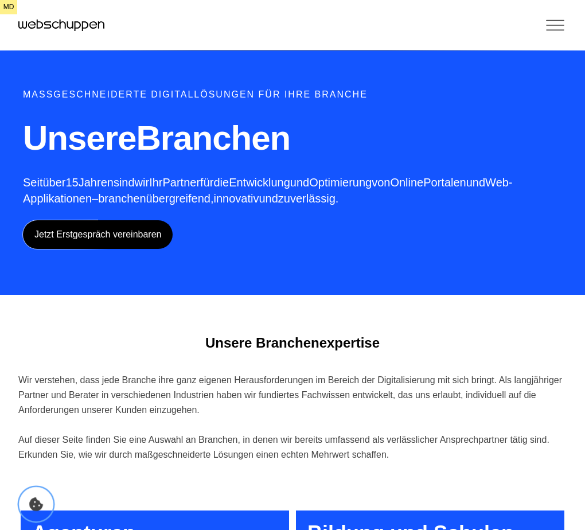
click at [34, 513] on button "Cookie Icon" at bounding box center [36, 504] width 34 height 34
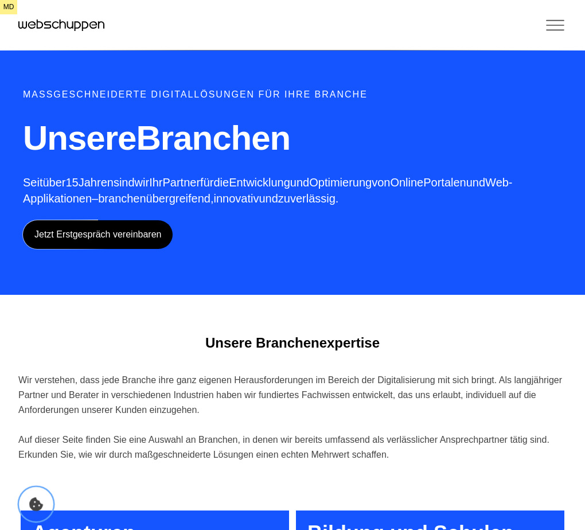
click at [34, 513] on button "Cookie Icon" at bounding box center [36, 504] width 34 height 34
click at [33, 501] on icon "Cookie-Einstellungen öffnen" at bounding box center [36, 504] width 14 height 14
click at [29, 508] on icon "Cookie Icon" at bounding box center [36, 504] width 14 height 14
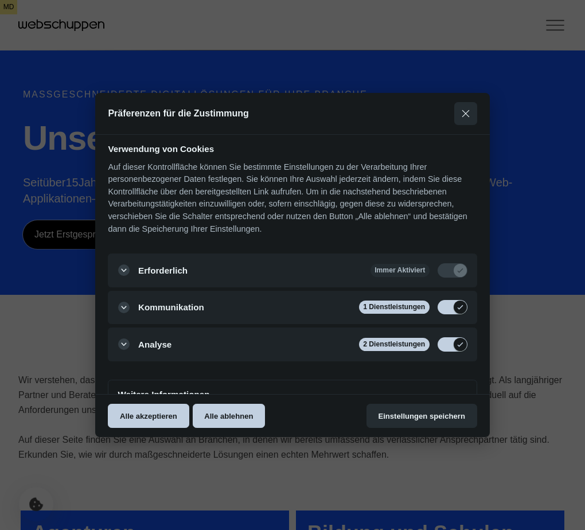
click at [29, 508] on div at bounding box center [292, 265] width 585 height 530
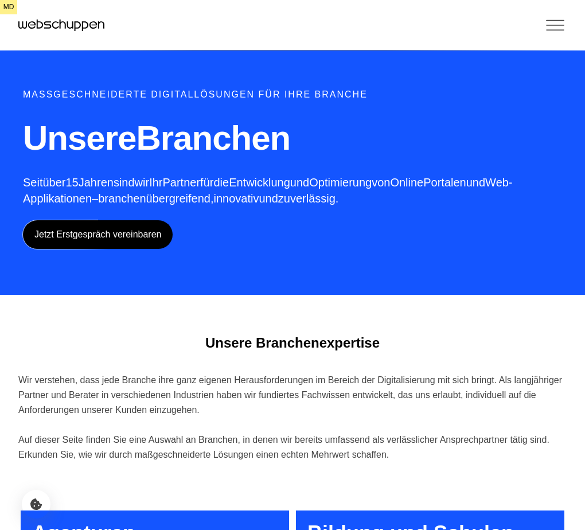
click at [0, 0] on link "Referenzen" at bounding box center [0, 0] width 0 height 0
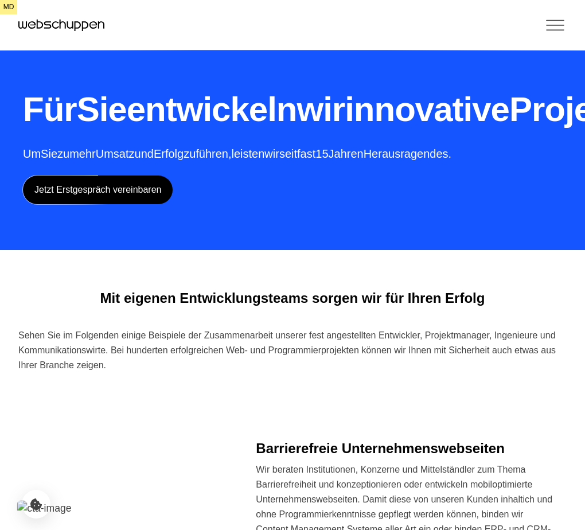
click at [527, 132] on h1 "Für Sie entwickeln wir innovative Projekte und Produkte" at bounding box center [435, 109] width 824 height 45
click at [33, 505] on icon "Cookie-Einstellungen öffnen" at bounding box center [36, 504] width 14 height 14
click at [32, 505] on icon "Cookie-Einstellungen öffnen" at bounding box center [36, 504] width 14 height 14
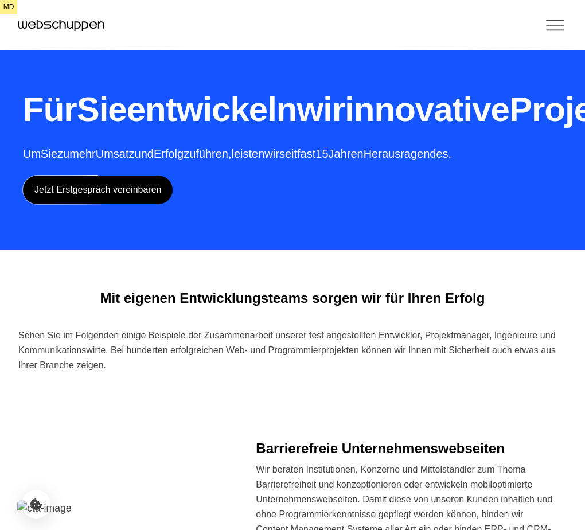
click at [244, 204] on div "Für Sie entwickeln wir innovative Projekte und Produkte Um Sie zu mehr Umsatz u…" at bounding box center [435, 145] width 824 height 117
click at [450, 132] on h1 "Für Sie entwickeln wir innovative Projekte und Produkte" at bounding box center [435, 109] width 824 height 45
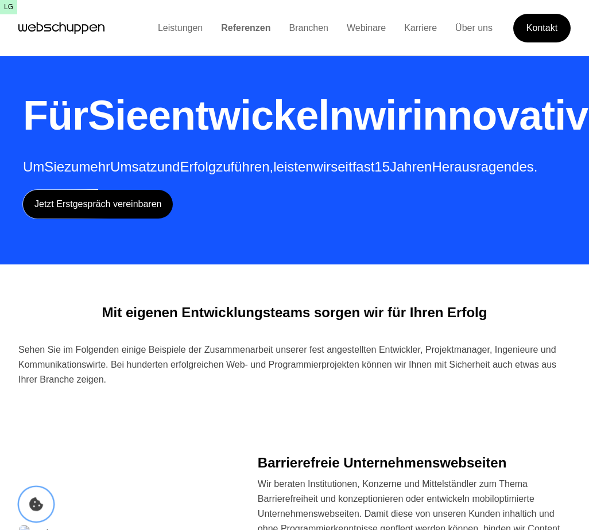
click at [28, 505] on button "Cookie Icon" at bounding box center [36, 504] width 34 height 34
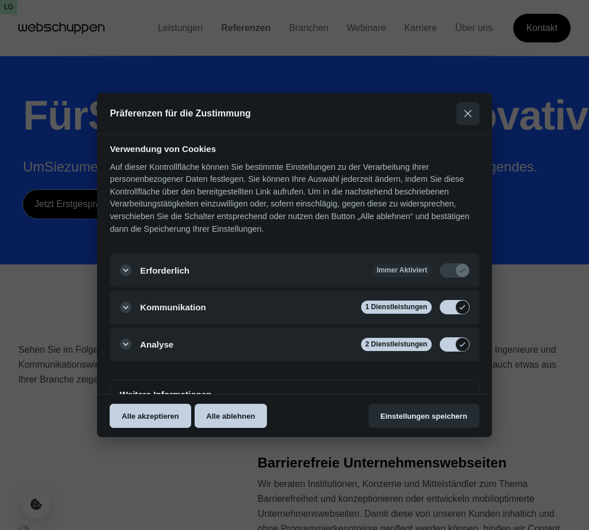
click at [42, 439] on div at bounding box center [294, 265] width 589 height 530
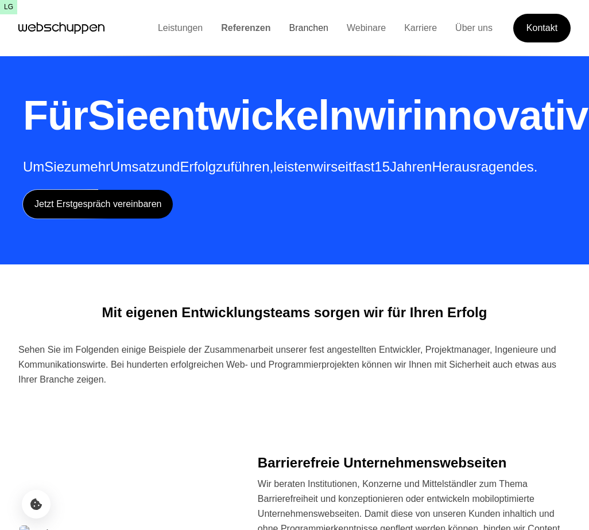
click at [292, 25] on link "Branchen" at bounding box center [308, 28] width 58 height 10
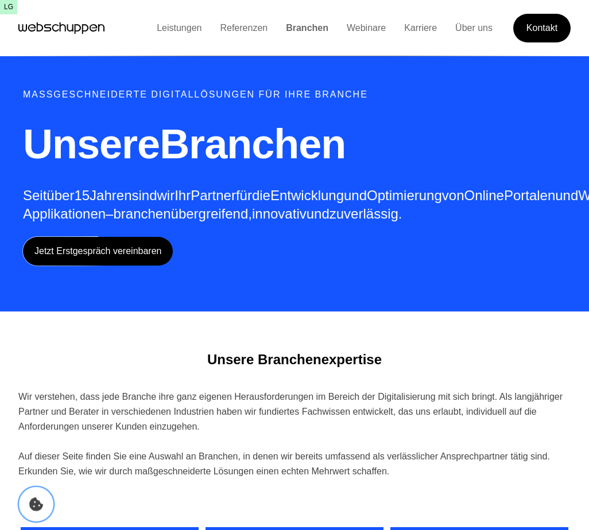
click at [31, 513] on button "Cookie Icon" at bounding box center [36, 504] width 34 height 34
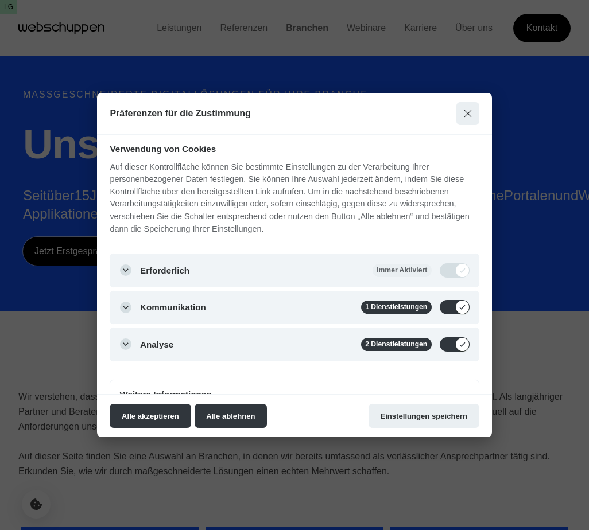
click at [46, 412] on div at bounding box center [294, 265] width 589 height 530
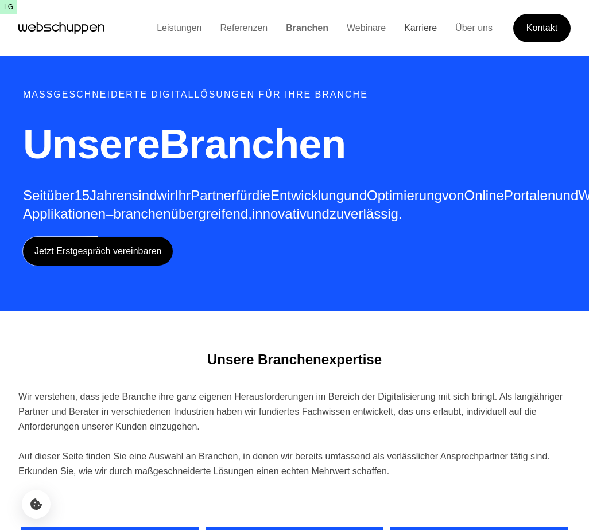
click at [416, 33] on link "Karriere" at bounding box center [420, 28] width 51 height 10
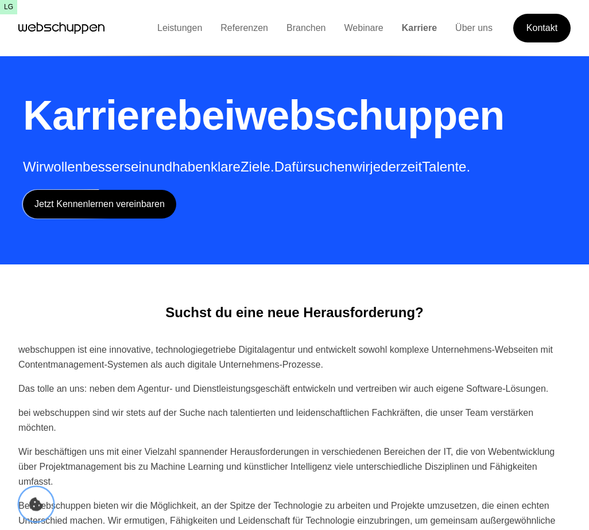
click at [33, 505] on icon "Cookie-Einstellungen öffnen" at bounding box center [36, 504] width 14 height 14
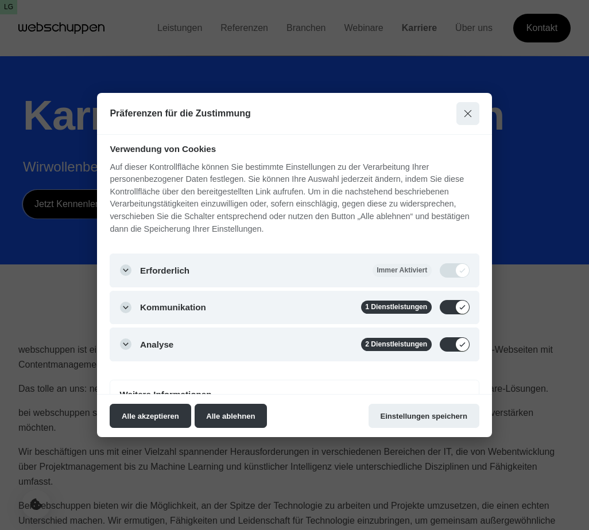
click at [46, 392] on div at bounding box center [294, 265] width 589 height 530
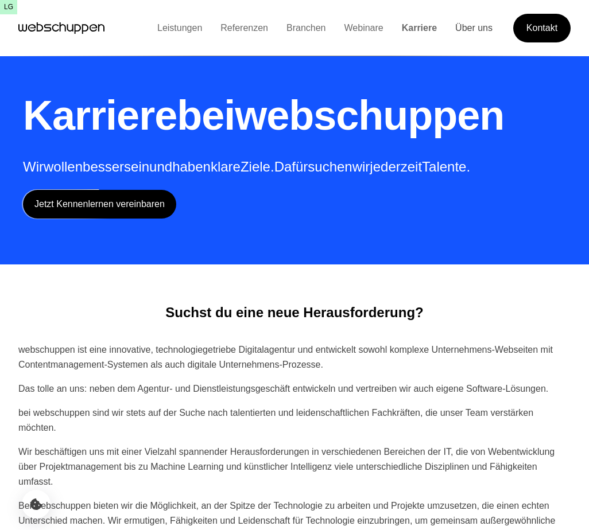
click at [476, 24] on link "Über uns" at bounding box center [474, 28] width 56 height 10
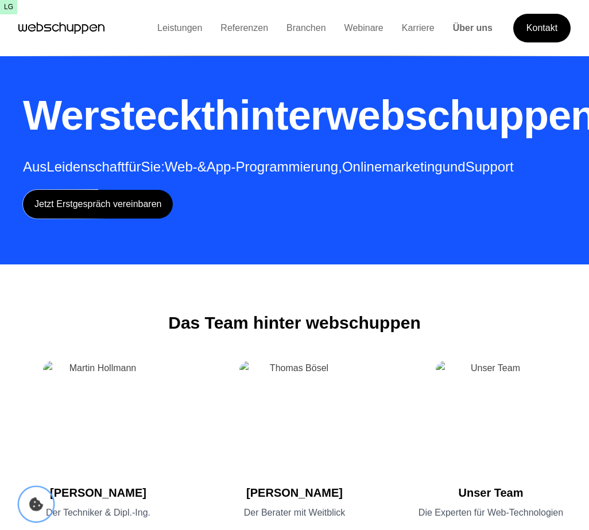
click at [37, 504] on icon "Cookie-Einstellungen öffnen" at bounding box center [36, 504] width 14 height 14
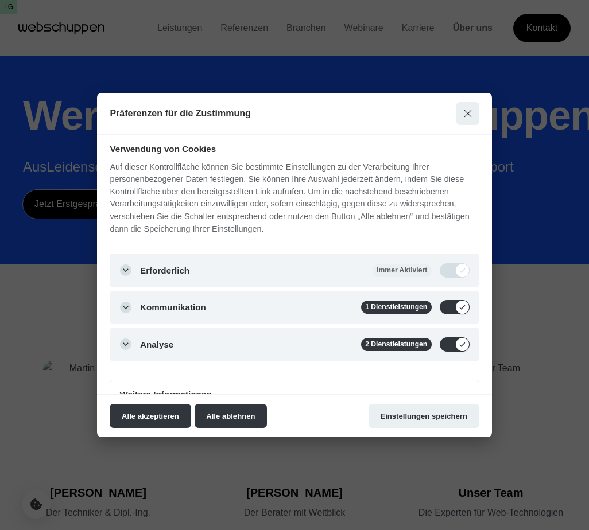
click at [547, 92] on div at bounding box center [294, 265] width 589 height 530
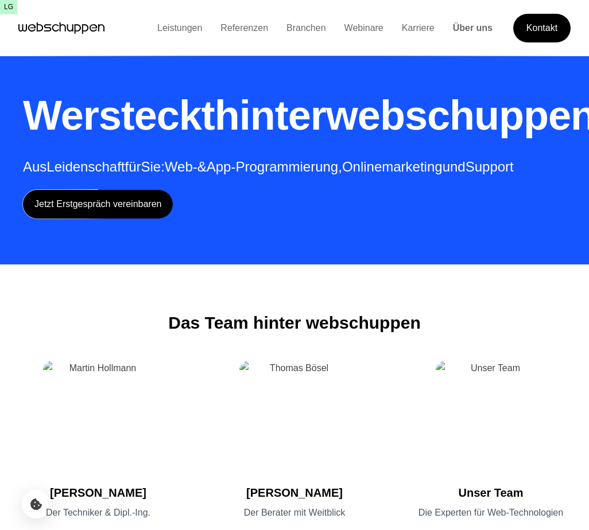
click at [372, 219] on div "Wer steckt hinter webschuppen? Aus Leidenschaft für Sie: Web- & App-Programmier…" at bounding box center [321, 152] width 597 height 131
click at [235, 28] on link "Referenzen" at bounding box center [244, 28] width 66 height 10
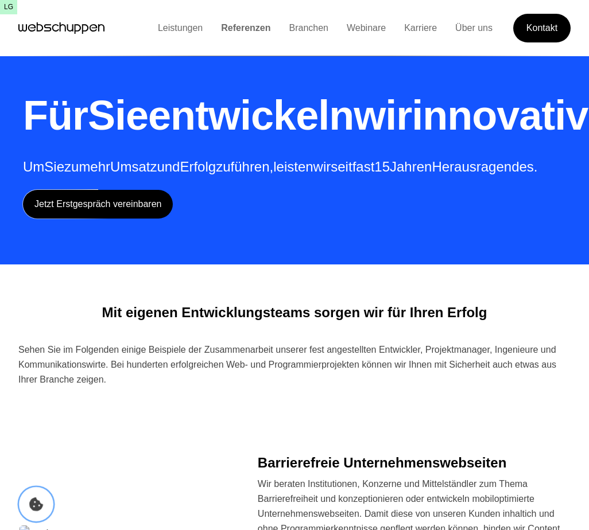
click at [41, 496] on button "Cookie Icon" at bounding box center [36, 504] width 34 height 34
click at [160, 23] on link "Leistungen" at bounding box center [180, 28] width 63 height 10
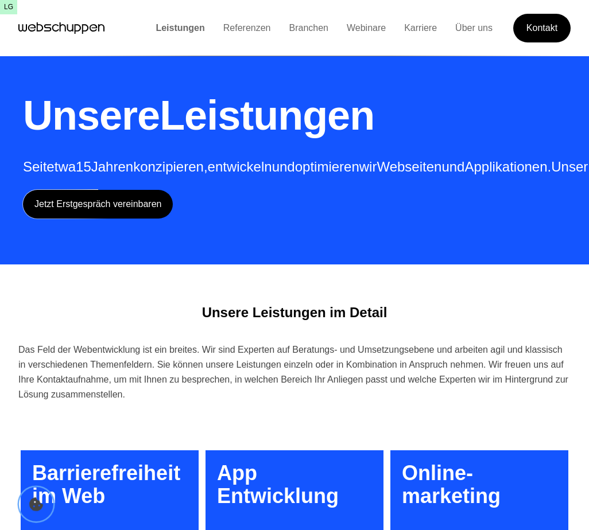
click at [39, 505] on icon "Cookie Icon" at bounding box center [36, 504] width 14 height 14
click at [366, 32] on link "Webinare" at bounding box center [365, 28] width 57 height 10
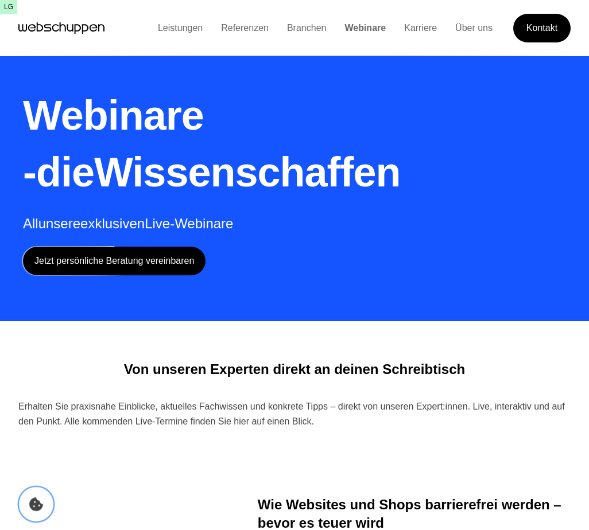
click at [36, 507] on icon "Cookie-Einstellungen öffnen" at bounding box center [36, 504] width 14 height 14
click at [34, 503] on icon "Cookie-Einstellungen öffnen" at bounding box center [36, 504] width 14 height 14
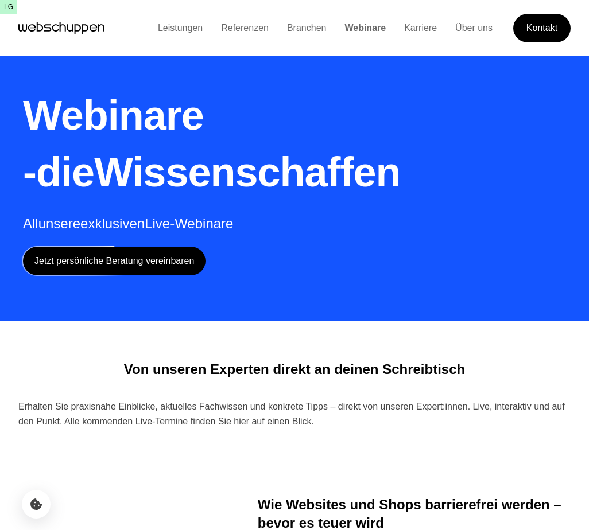
checkbox input "false"
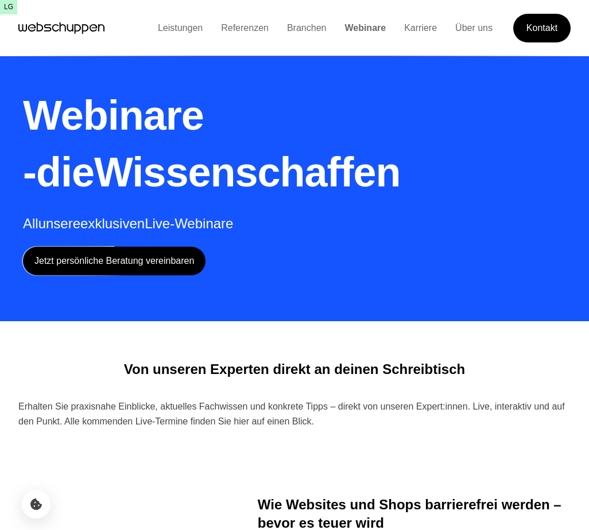
checkbox input "false"
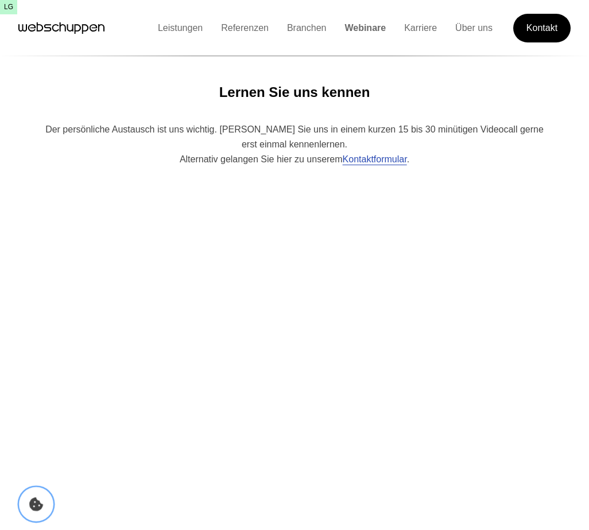
scroll to position [1690, 0]
